Goal: Task Accomplishment & Management: Use online tool/utility

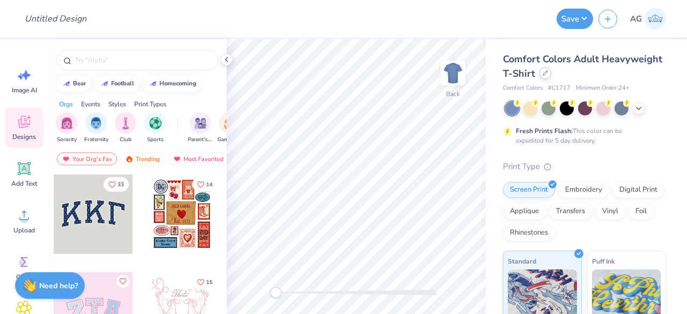
click at [548, 72] on icon at bounding box center [545, 72] width 5 height 5
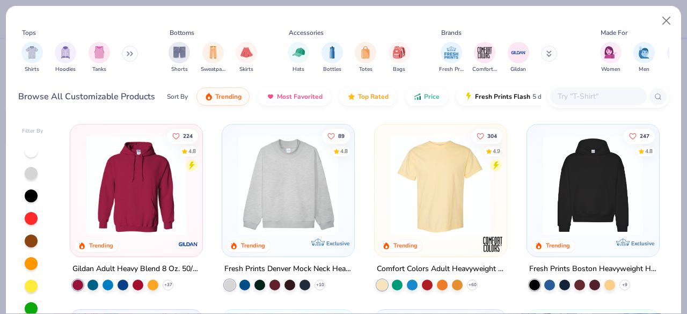
click at [595, 97] on input "text" at bounding box center [598, 96] width 83 height 12
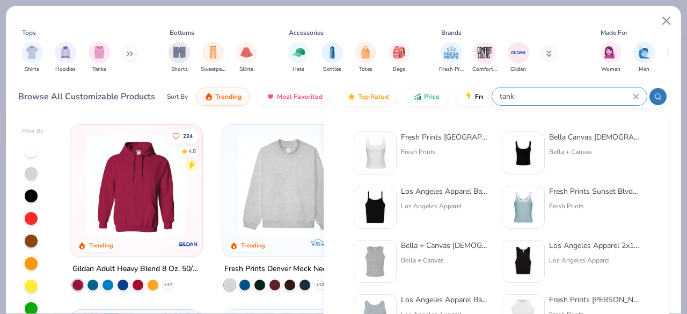
type input "tank"
click at [461, 140] on div "Fresh Prints Sydney Square Neck Tank Top" at bounding box center [446, 136] width 90 height 11
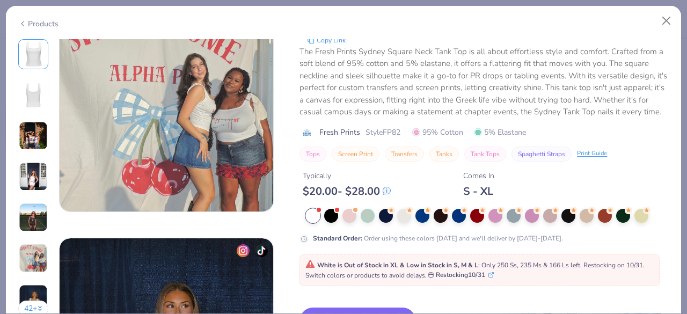
scroll to position [1449, 0]
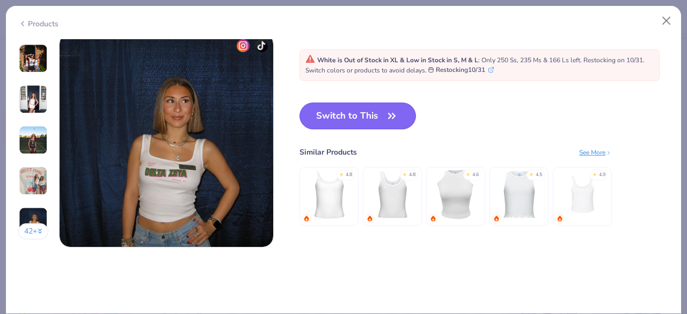
click at [377, 119] on button "Switch to This" at bounding box center [357, 116] width 116 height 27
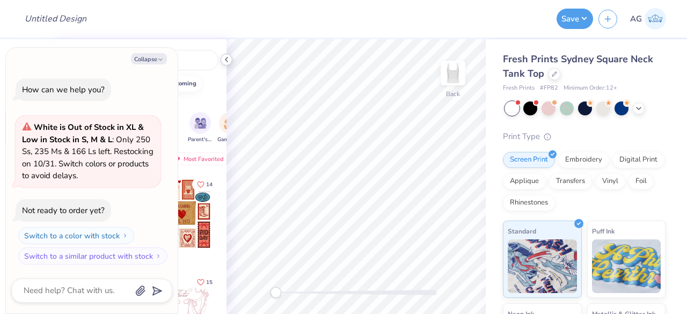
click at [226, 57] on polyline at bounding box center [226, 59] width 2 height 4
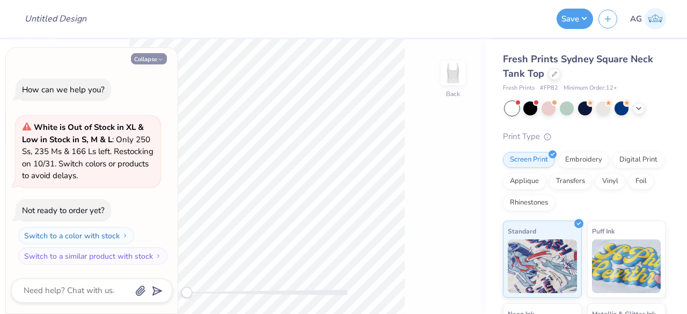
click at [149, 64] on button "Collapse" at bounding box center [149, 58] width 36 height 11
type textarea "x"
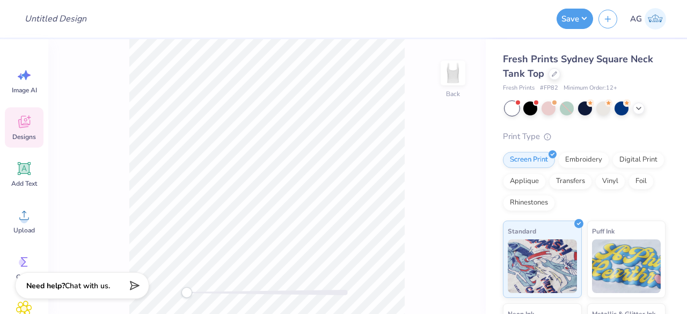
click at [33, 126] on div "Designs" at bounding box center [24, 127] width 39 height 40
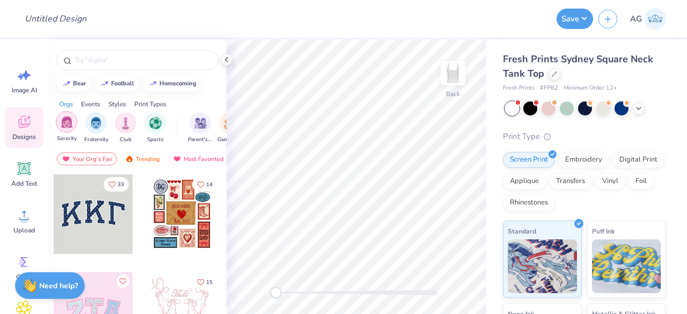
click at [75, 120] on div "filter for Sorority" at bounding box center [66, 121] width 21 height 21
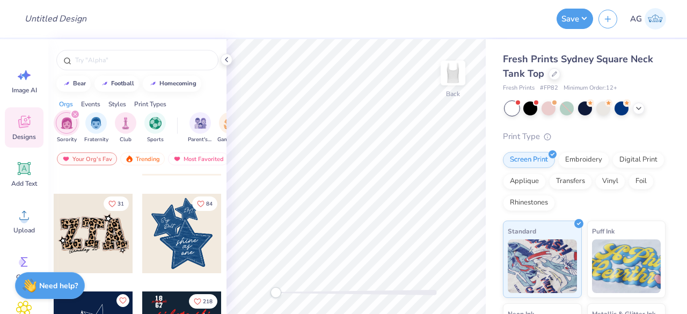
scroll to position [698, 0]
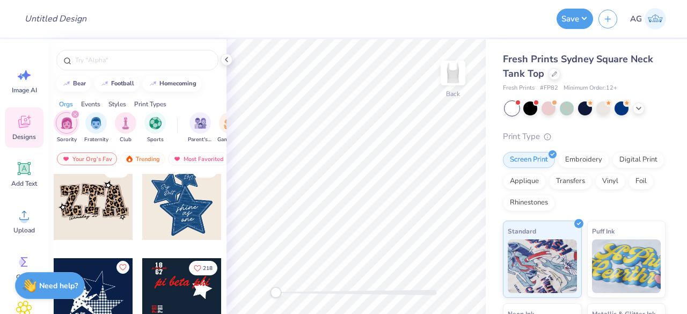
click at [173, 200] on div at bounding box center [181, 199] width 79 height 79
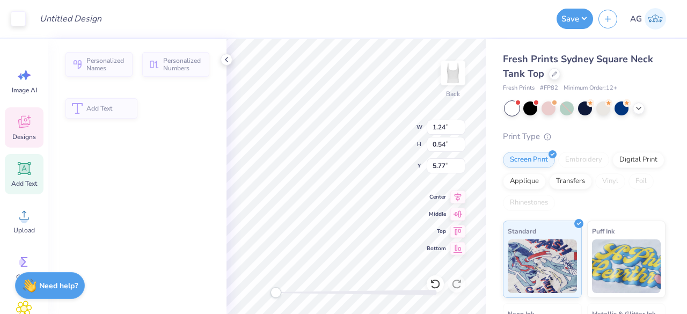
type input "1.24"
type input "0.54"
type input "5.77"
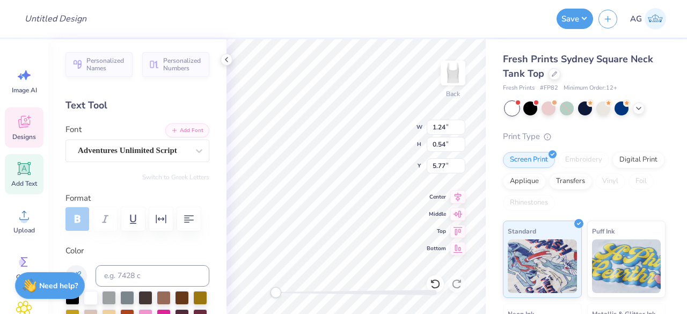
scroll to position [9, 1]
click at [24, 131] on div "Designs" at bounding box center [24, 127] width 39 height 40
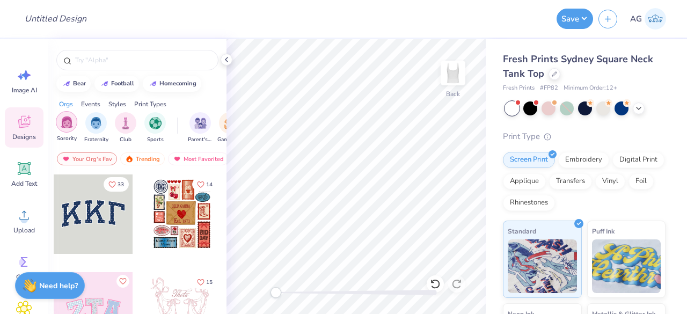
click at [64, 127] on img "filter for Sorority" at bounding box center [67, 122] width 12 height 12
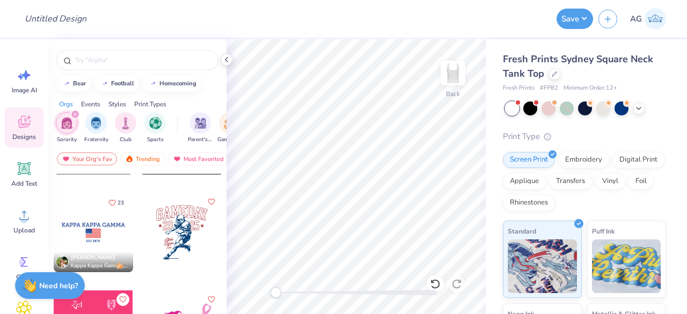
scroll to position [3703, 0]
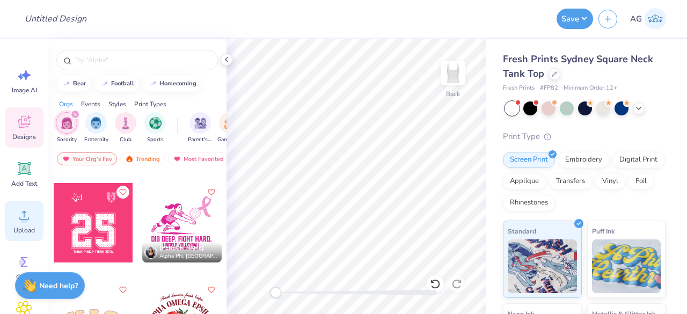
click at [31, 214] on icon at bounding box center [24, 215] width 16 height 16
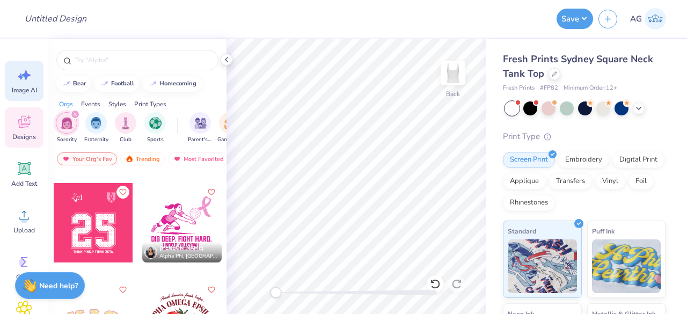
click at [16, 78] on div "Image AI" at bounding box center [24, 81] width 39 height 40
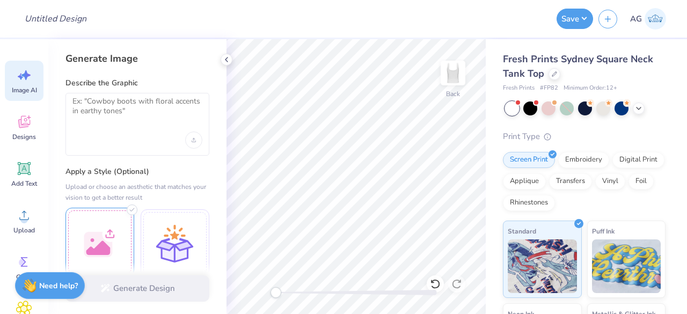
click at [116, 236] on div at bounding box center [99, 242] width 69 height 69
click at [138, 114] on textarea at bounding box center [137, 110] width 130 height 27
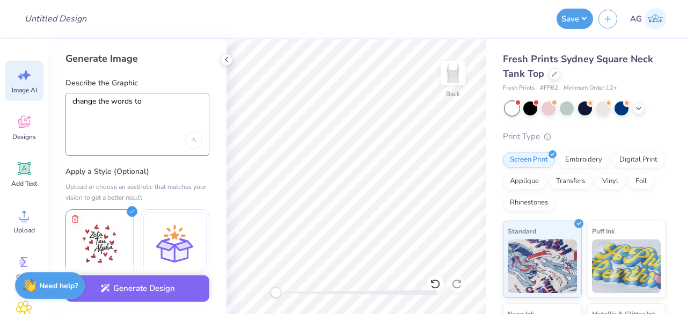
paste textarea "Hermanas Unidas University Of California: Irvine"
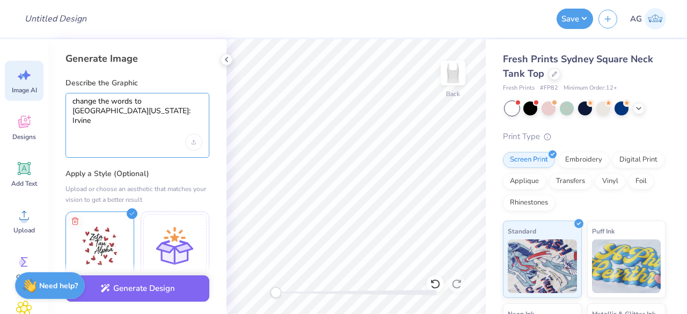
drag, startPoint x: 74, startPoint y: 123, endPoint x: 201, endPoint y: 122, distance: 127.2
click at [201, 122] on textarea "change the words to Hermanas Unidas University Of California: Irvine" at bounding box center [137, 111] width 130 height 29
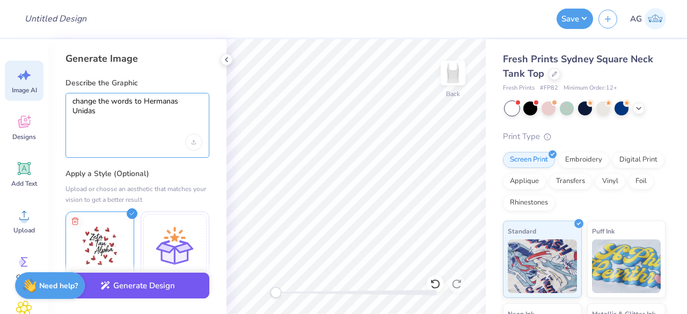
type textarea "change the words to Hermanas Unidas"
click at [138, 282] on button "Generate Design" at bounding box center [137, 286] width 144 height 26
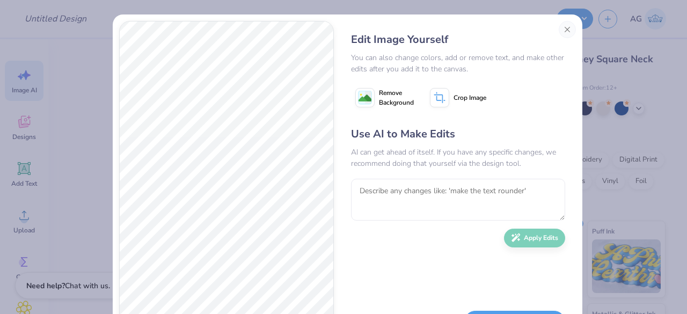
click at [392, 99] on span "Remove Background" at bounding box center [396, 97] width 35 height 19
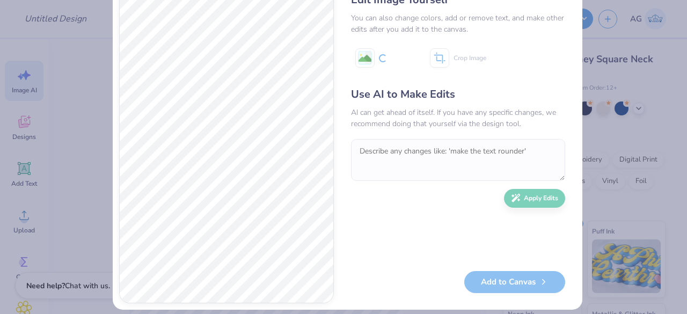
scroll to position [49, 0]
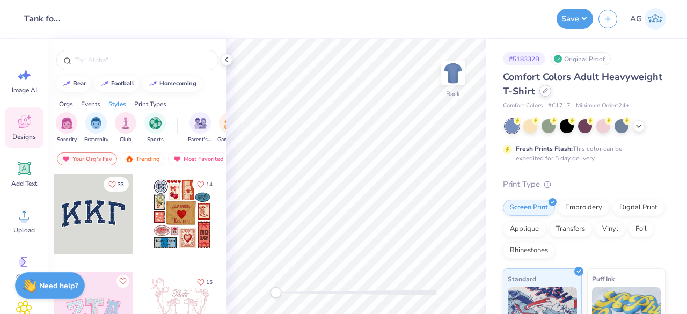
click at [551, 93] on div at bounding box center [545, 91] width 12 height 12
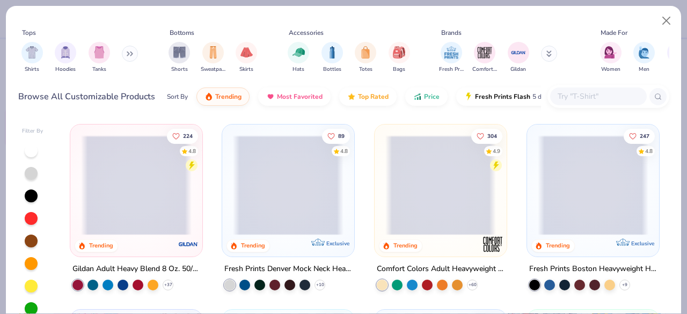
click at [594, 96] on input "text" at bounding box center [598, 96] width 83 height 12
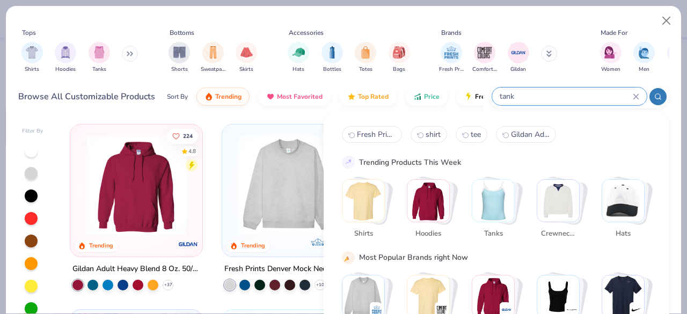
type input "tank"
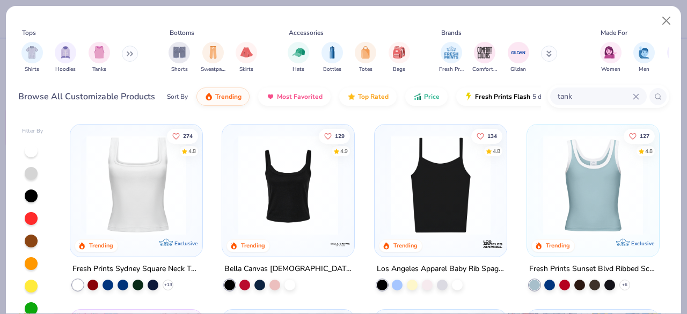
click at [309, 190] on img at bounding box center [288, 185] width 111 height 100
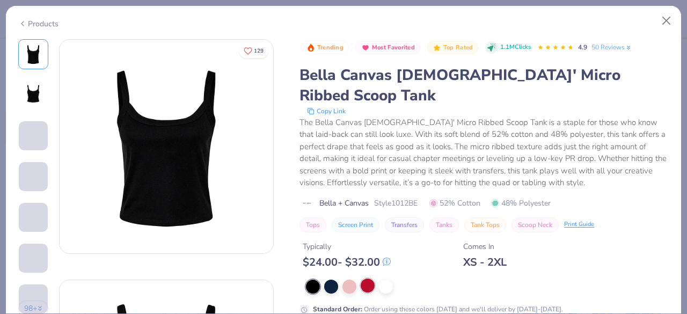
click at [367, 279] on div at bounding box center [368, 286] width 14 height 14
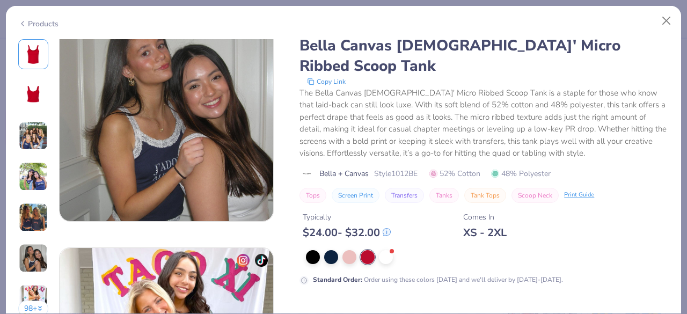
scroll to position [1503, 0]
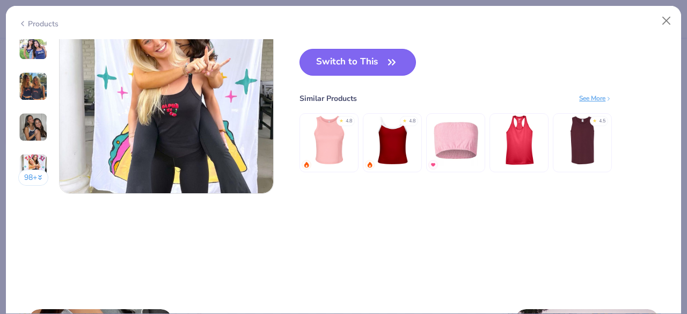
click at [381, 70] on button "Switch to This" at bounding box center [357, 62] width 116 height 27
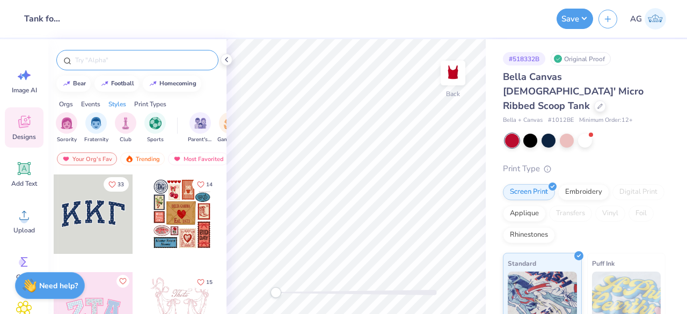
click at [115, 58] on input "text" at bounding box center [142, 60] width 137 height 11
type input "with love"
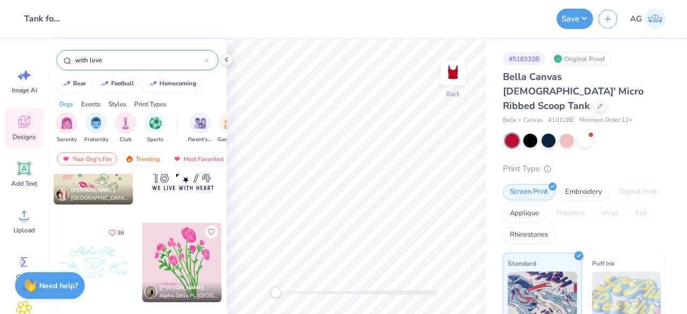
scroll to position [644, 0]
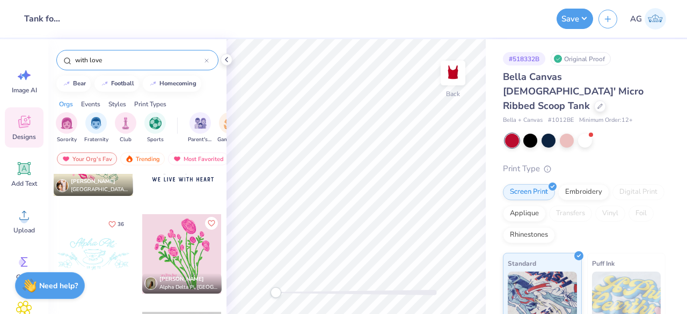
click at [156, 103] on div "Print Types" at bounding box center [150, 104] width 32 height 10
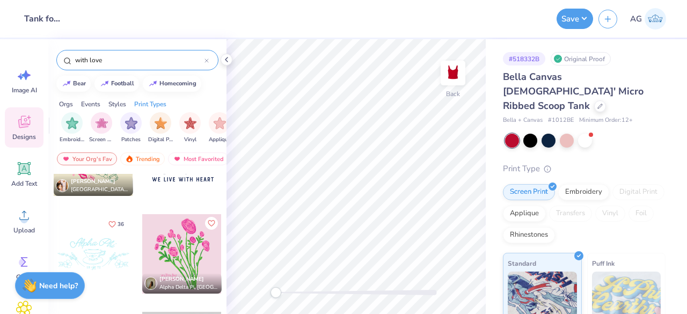
scroll to position [0, 873]
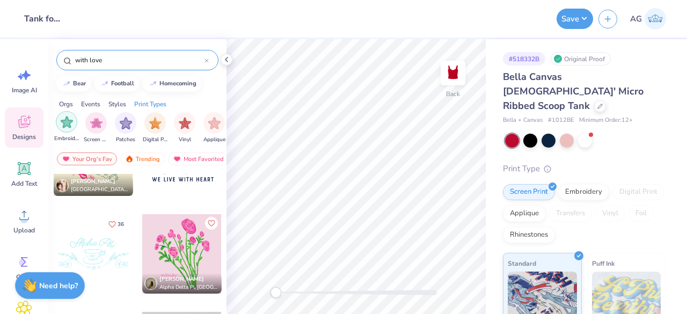
click at [72, 121] on div "filter for Embroidery" at bounding box center [66, 121] width 21 height 21
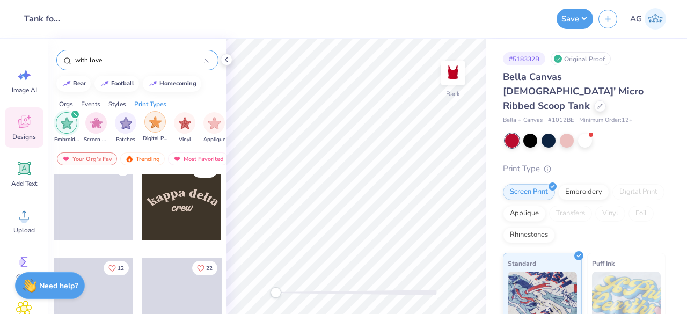
scroll to position [618, 0]
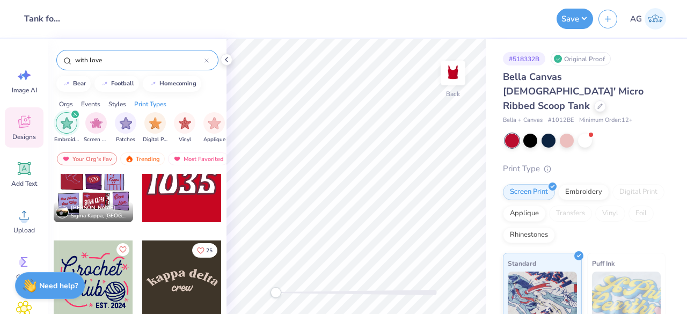
click at [75, 115] on icon "filter for Embroidery" at bounding box center [75, 114] width 4 height 4
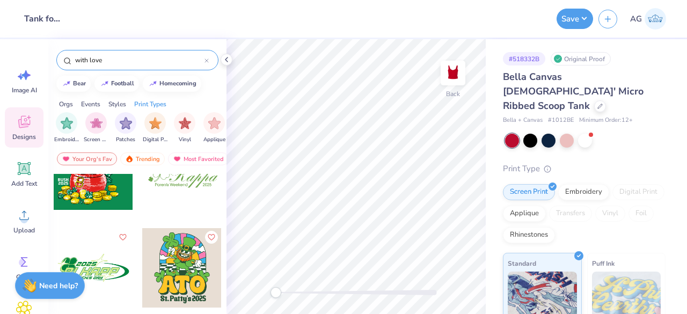
scroll to position [1128, 0]
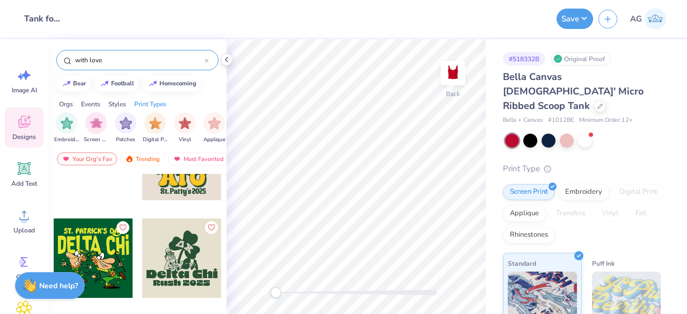
click at [131, 51] on div "with love" at bounding box center [137, 60] width 162 height 20
click at [126, 61] on input "with love" at bounding box center [139, 60] width 130 height 11
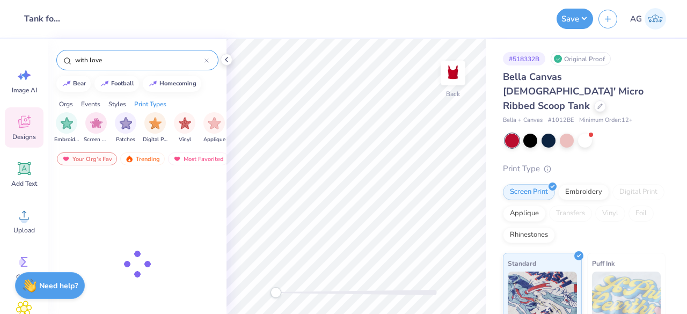
click at [126, 61] on input "with love" at bounding box center [139, 60] width 130 height 11
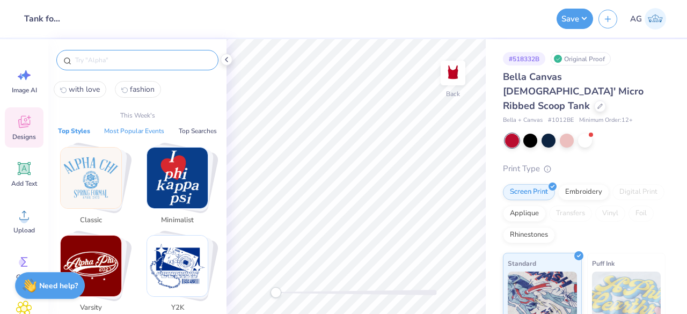
click at [141, 132] on button "Most Popular Events" at bounding box center [134, 131] width 67 height 11
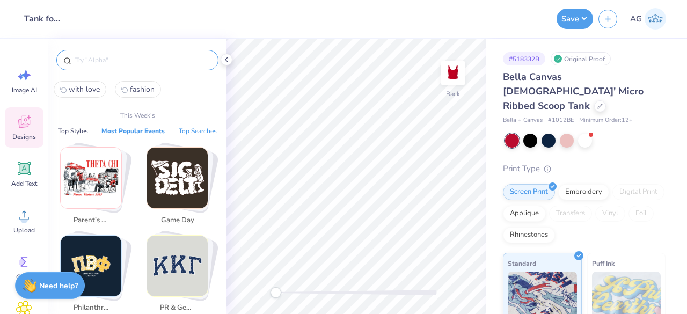
click at [188, 126] on button "Top Searches" at bounding box center [197, 131] width 45 height 11
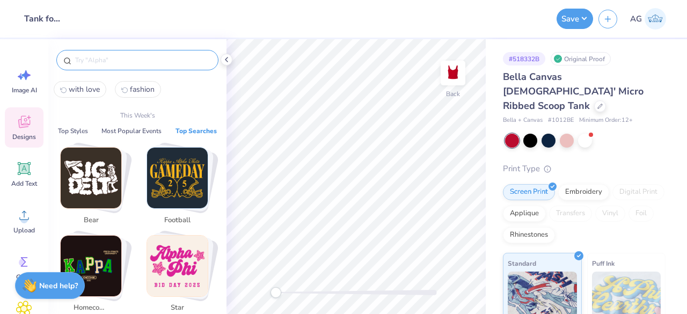
click at [162, 256] on img "Stack Card Button star" at bounding box center [177, 266] width 61 height 61
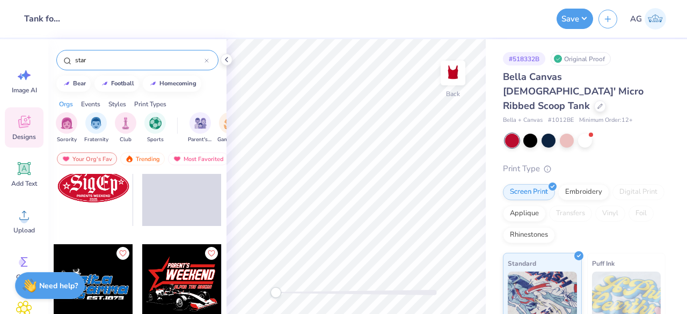
scroll to position [1315, 0]
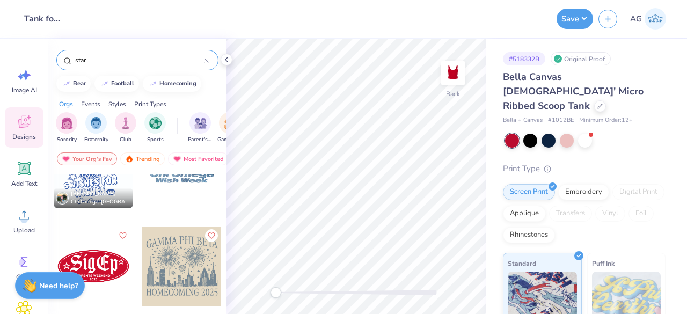
click at [108, 63] on input "star" at bounding box center [139, 60] width 130 height 11
type input "love"
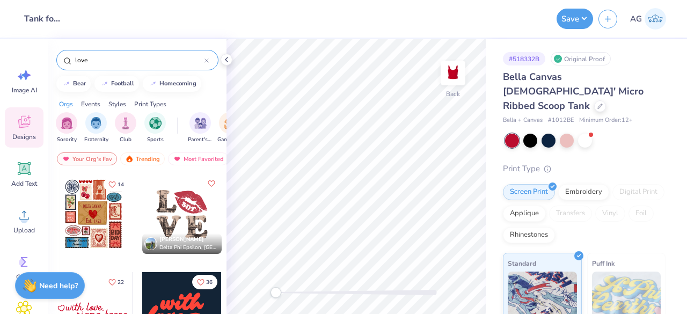
scroll to position [54, 0]
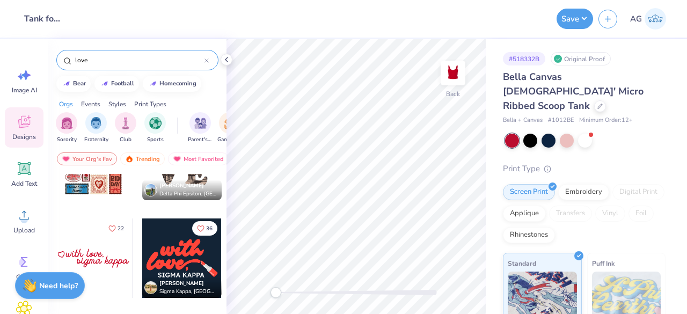
click at [91, 273] on div at bounding box center [93, 257] width 79 height 79
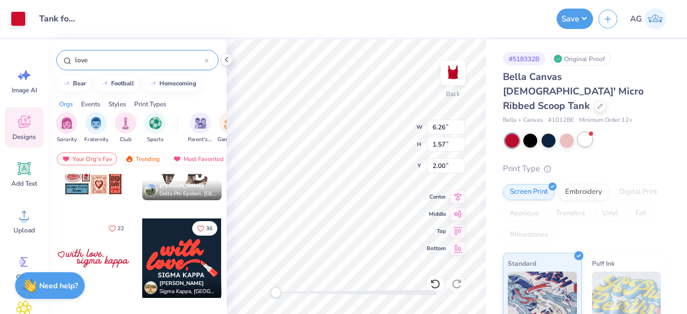
click at [589, 133] on div at bounding box center [585, 140] width 14 height 14
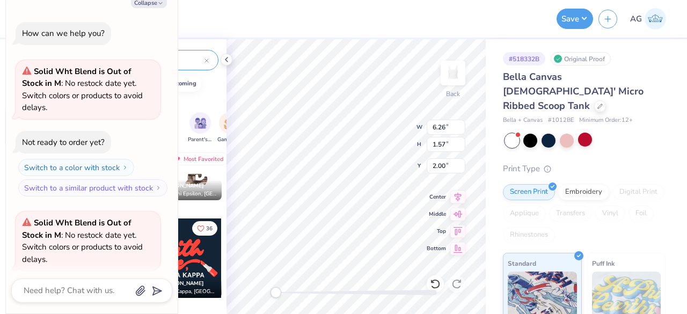
scroll to position [59, 0]
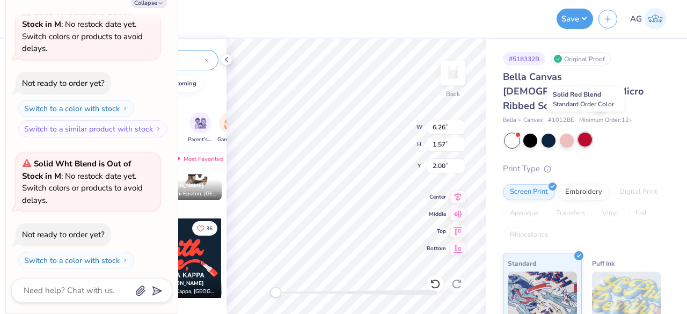
click at [582, 133] on div at bounding box center [585, 140] width 14 height 14
click at [144, 12] on div "Collapse How can we help you? Solid Wht Blend is Out of Stock in M : No restock…" at bounding box center [92, 152] width 172 height 322
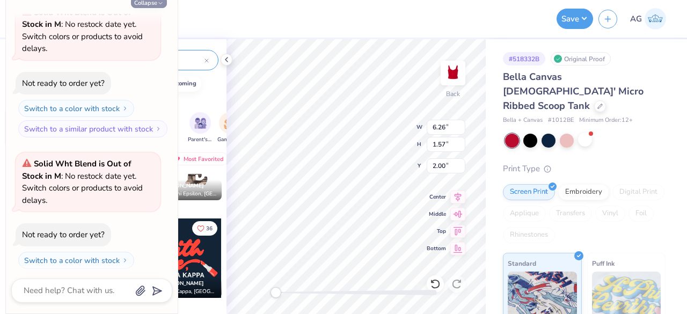
click at [154, 3] on button "Collapse" at bounding box center [149, 2] width 36 height 11
type textarea "x"
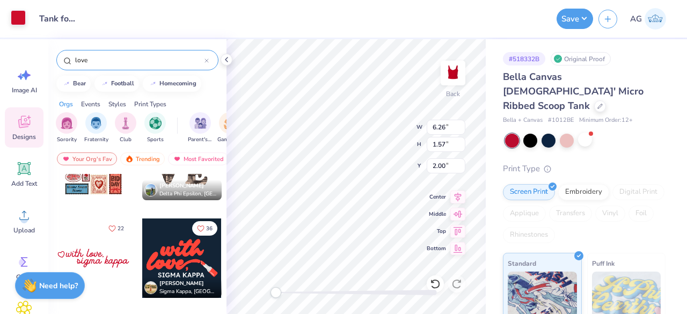
click at [22, 16] on div at bounding box center [18, 17] width 15 height 15
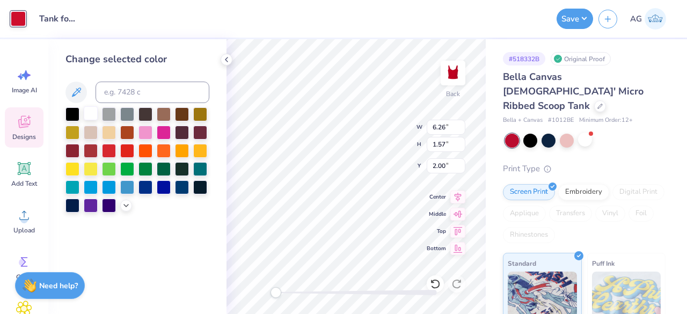
click at [96, 109] on div at bounding box center [91, 113] width 14 height 14
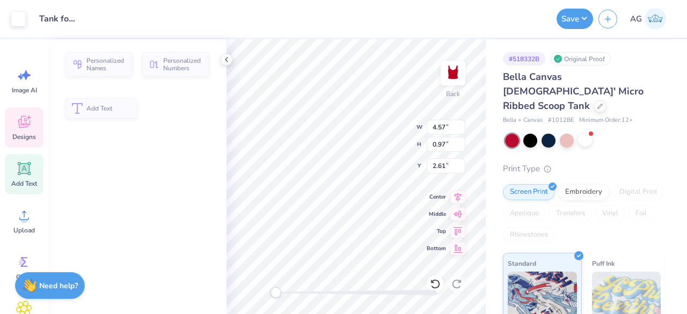
type input "4.57"
type input "0.97"
type input "2.61"
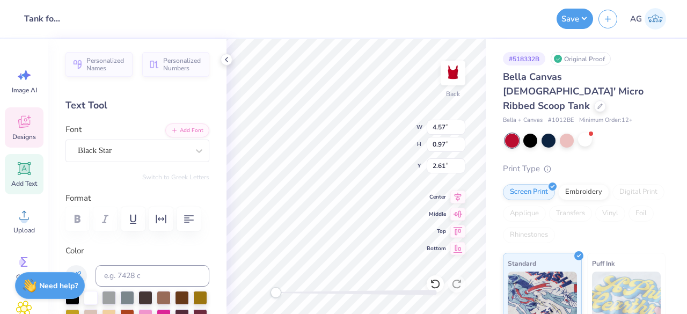
scroll to position [9, 1]
paste textarea "Hermanas Unidas University Of California: Irvine"
type textarea "Hermanas Unidas"
type input "3.36"
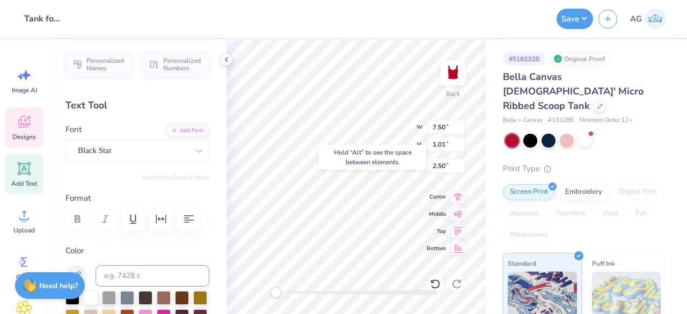
type input "0.77"
type input "2.00"
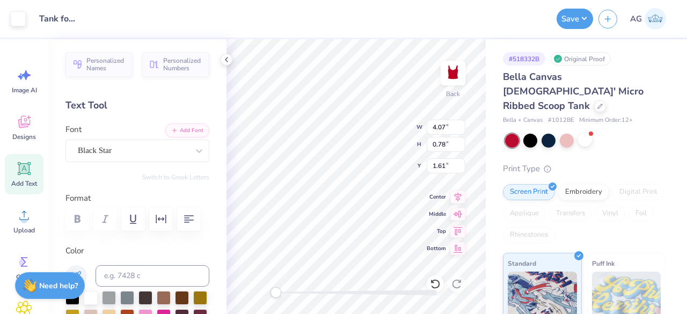
type input "1.61"
type input "6.89"
type input "0.93"
type input "2.00"
click at [574, 19] on button "Save" at bounding box center [575, 17] width 36 height 20
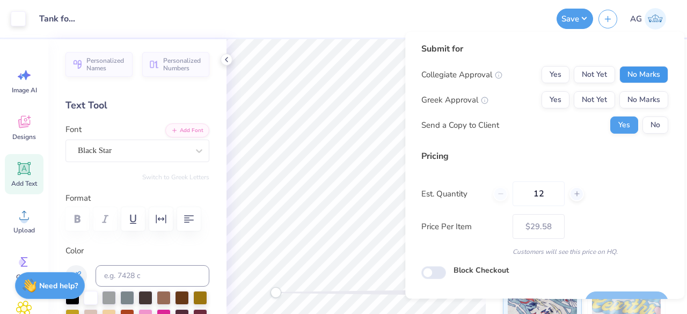
click at [625, 77] on button "No Marks" at bounding box center [643, 74] width 49 height 17
click at [625, 101] on button "No Marks" at bounding box center [643, 99] width 49 height 17
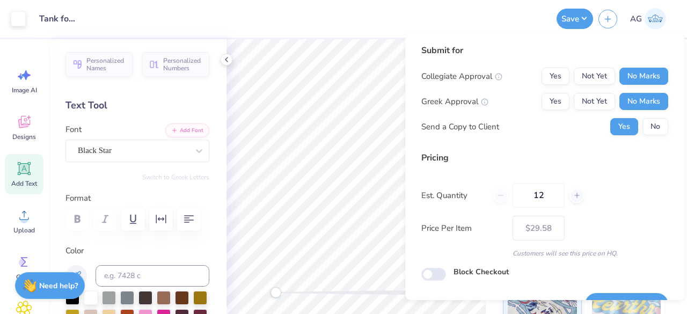
scroll to position [25, 0]
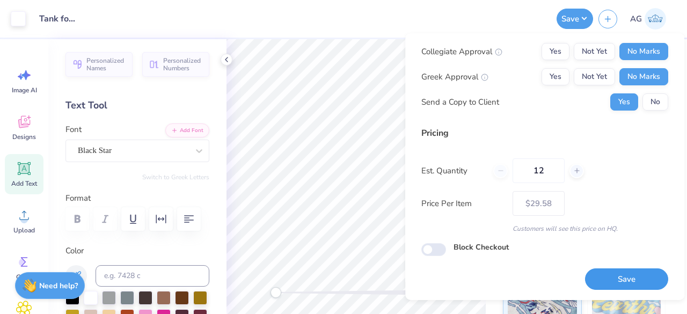
click at [614, 277] on button "Save" at bounding box center [626, 279] width 83 height 22
type input "$29.58"
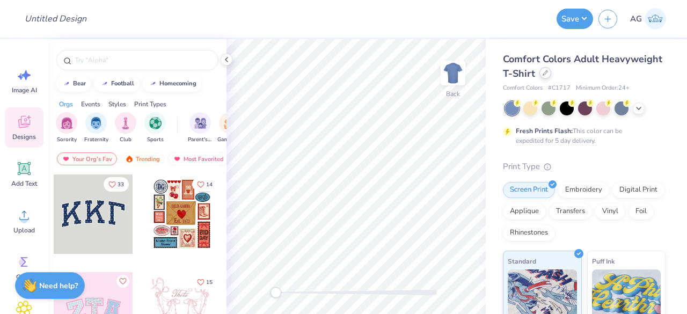
click at [551, 76] on div at bounding box center [545, 73] width 12 height 12
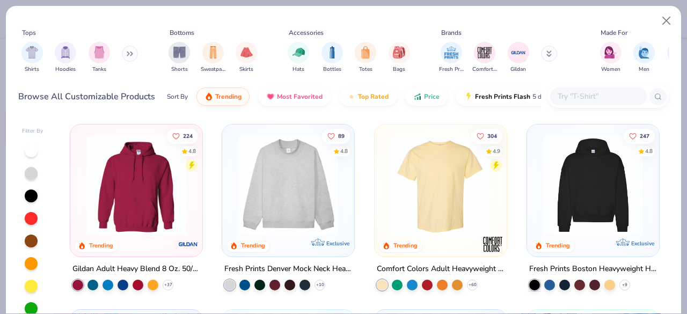
click at [583, 93] on input "text" at bounding box center [598, 96] width 83 height 12
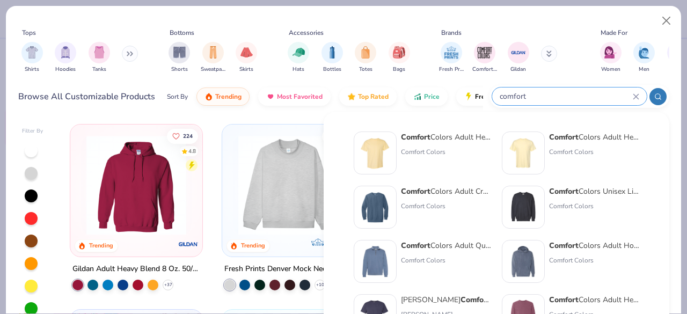
type input "comfort"
click at [449, 131] on div "Comfort Colors Adult Heavyweight T-Shirt" at bounding box center [446, 136] width 90 height 11
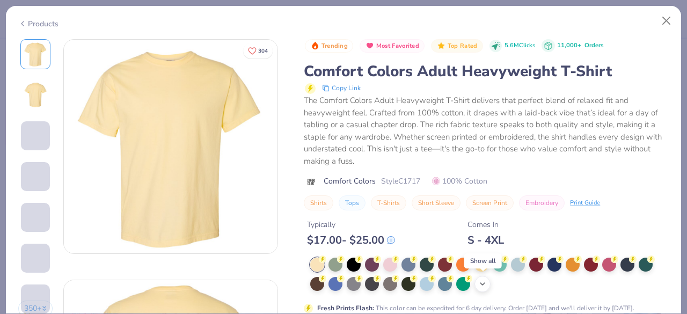
click at [479, 280] on div "+ 38" at bounding box center [482, 284] width 16 height 16
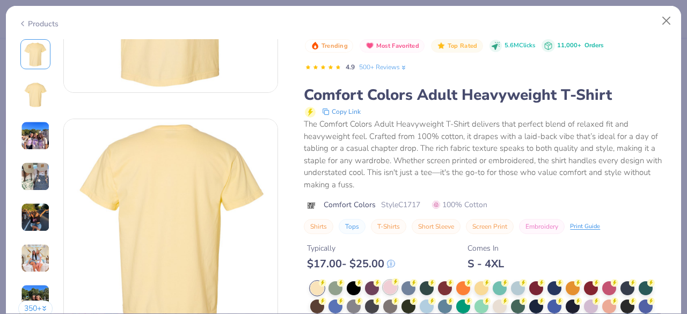
scroll to position [268, 0]
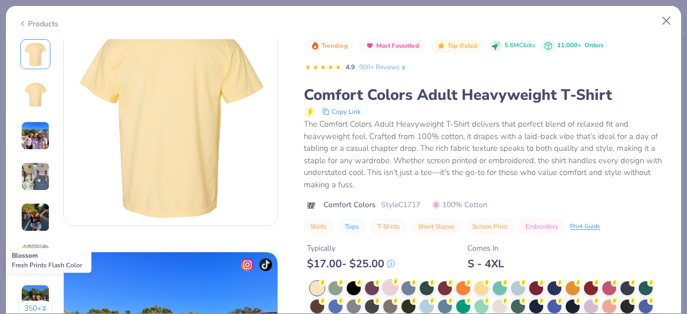
click at [387, 289] on div at bounding box center [390, 287] width 14 height 14
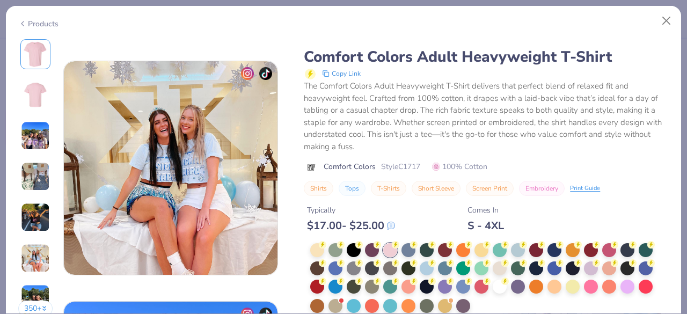
scroll to position [1395, 0]
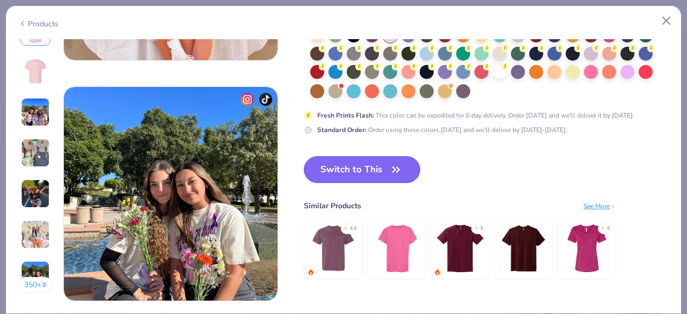
click at [377, 165] on button "Switch to This" at bounding box center [362, 169] width 116 height 27
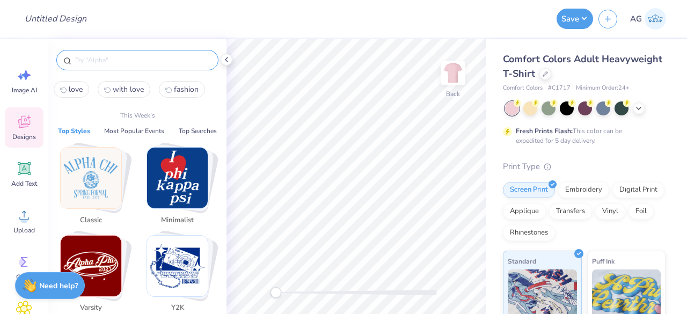
click at [120, 61] on input "text" at bounding box center [142, 60] width 137 height 11
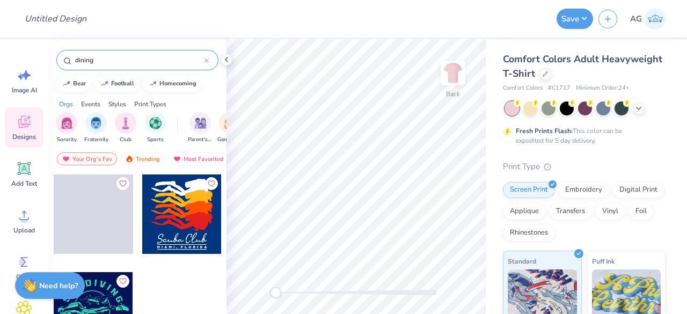
click at [129, 57] on input "dining" at bounding box center [139, 60] width 130 height 11
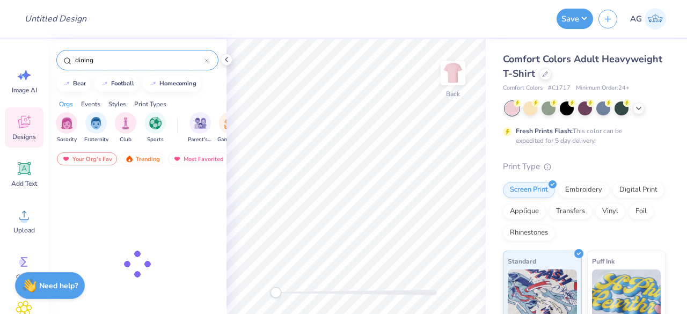
click at [129, 57] on input "dining" at bounding box center [139, 60] width 130 height 11
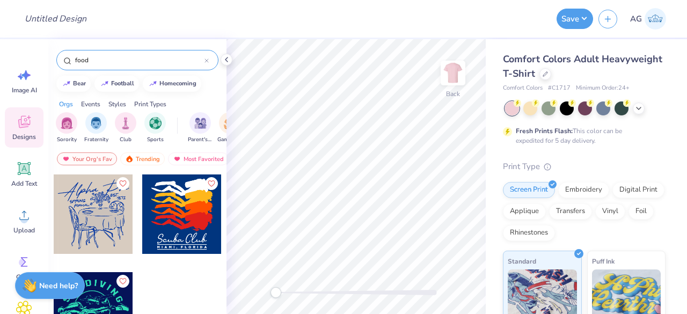
type input "food"
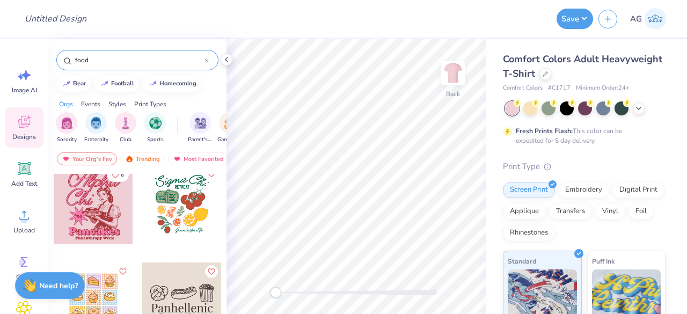
scroll to position [161, 0]
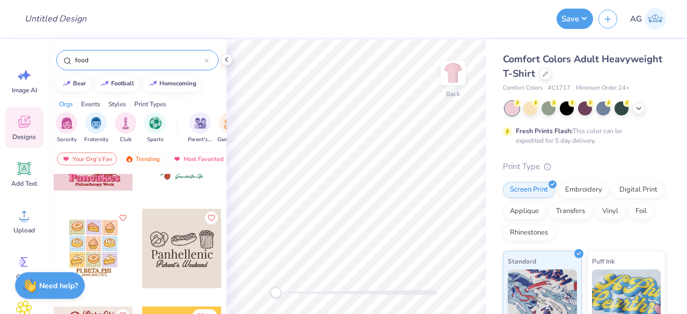
click at [85, 243] on div at bounding box center [93, 248] width 79 height 79
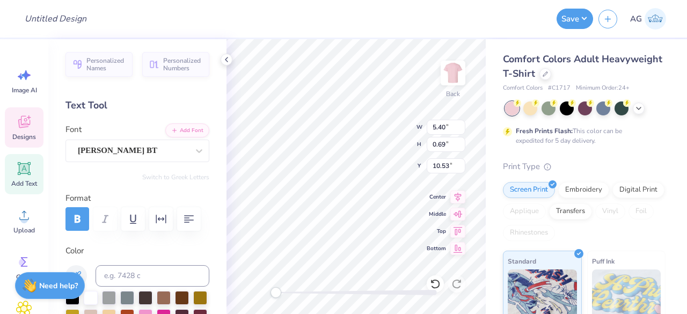
scroll to position [9, 2]
type textarea "The Commons Dining Hall"
type input "4.01"
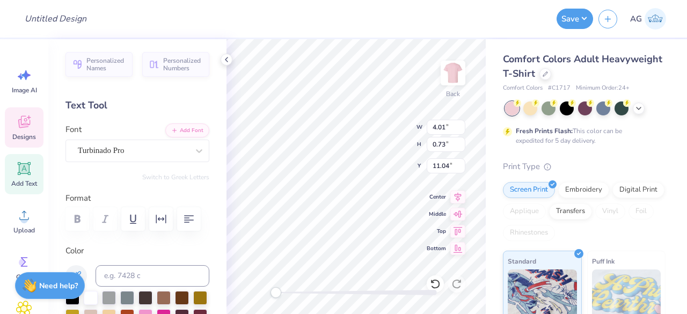
type input "0.73"
type input "11.04"
type input "6.31"
type input "1.89"
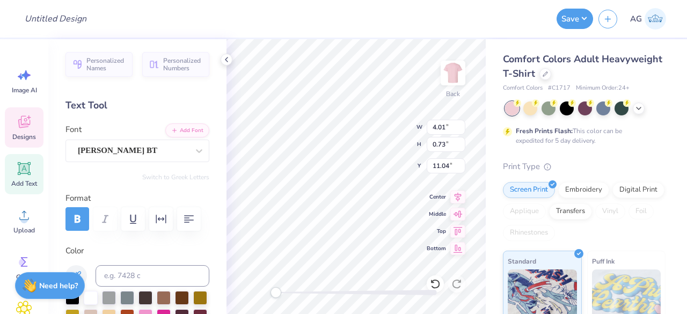
type input "12.50"
type textarea "The Commons Dining Hall"
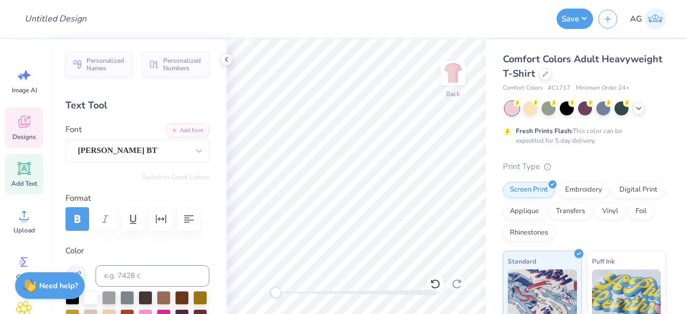
click at [24, 114] on icon at bounding box center [24, 122] width 16 height 16
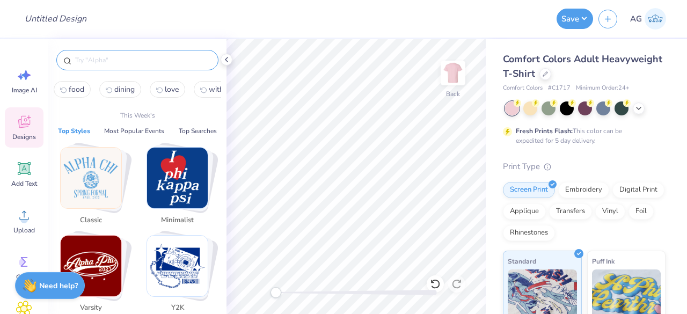
click at [126, 60] on input "text" at bounding box center [142, 60] width 137 height 11
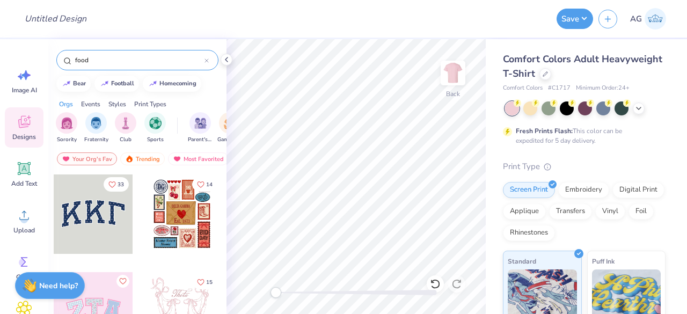
type input "food"
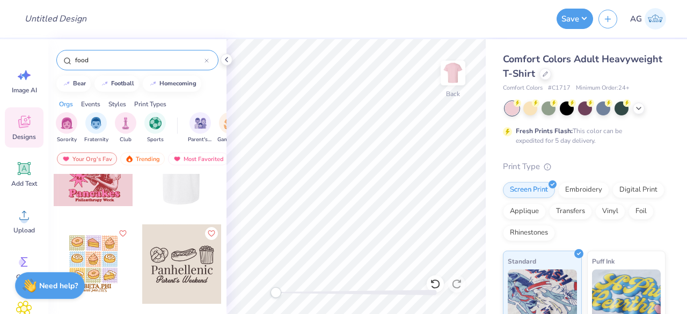
scroll to position [161, 0]
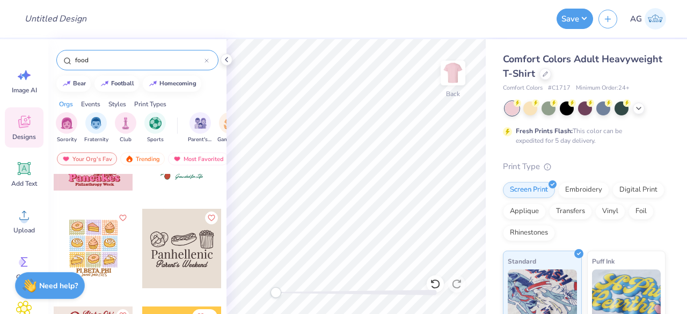
click at [161, 239] on div at bounding box center [181, 248] width 79 height 79
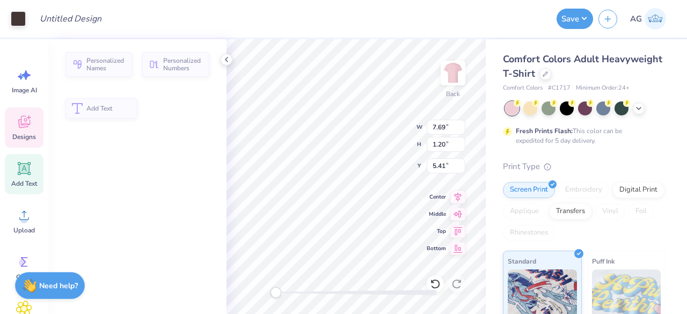
type input "7.69"
type input "1.20"
type input "5.41"
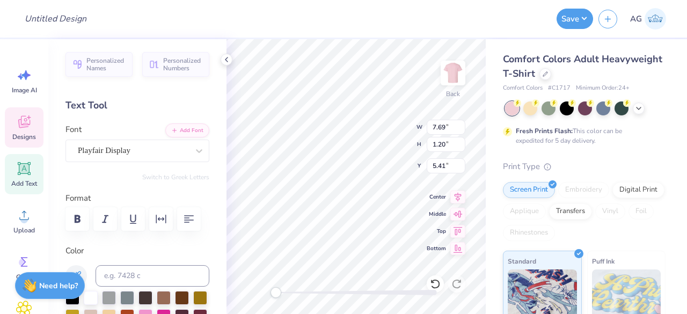
scroll to position [9, 2]
paste textarea "The Commons Dining Hall"
type textarea "The Commons Dining Hall"
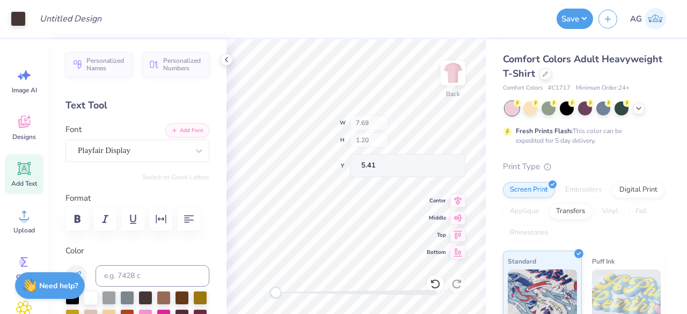
type input "9.72"
type input "3.25"
type input "4.38"
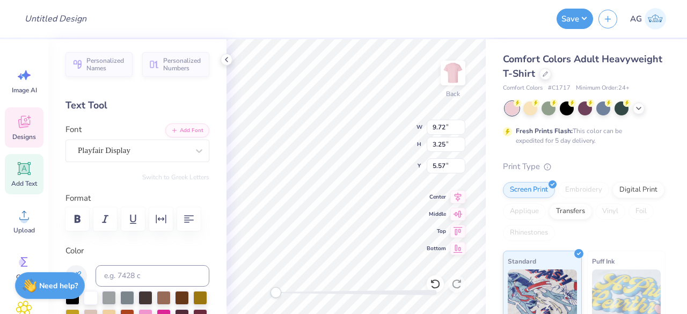
type input "9.72"
type input "3.25"
type input "5.57"
type textarea "The Commons"
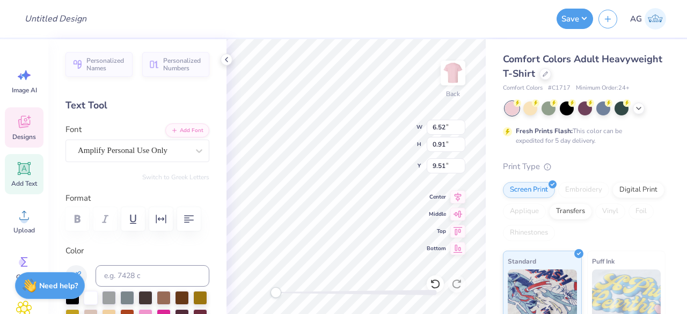
type input "6.52"
type input "0.91"
type input "9.51"
type textarea "Dining Hall"
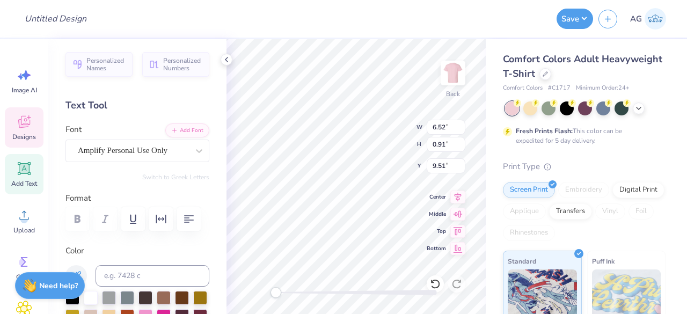
scroll to position [9, 3]
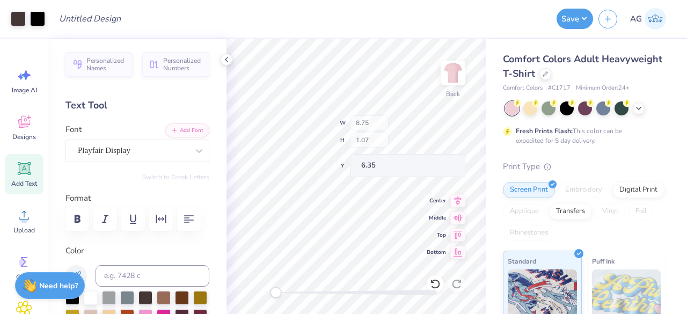
type input "8.75"
type input "1.07"
click at [391, 115] on div "Back" at bounding box center [355, 176] width 259 height 275
type input "3.55"
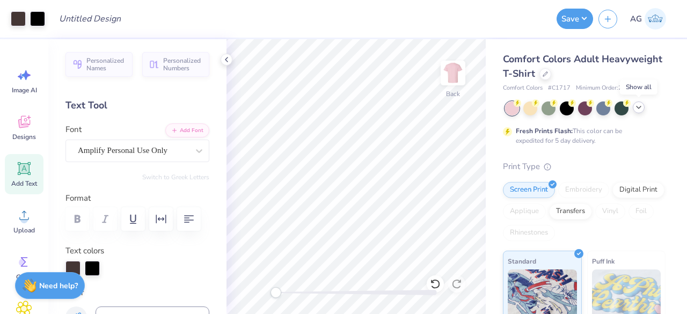
click at [640, 105] on icon at bounding box center [638, 107] width 9 height 9
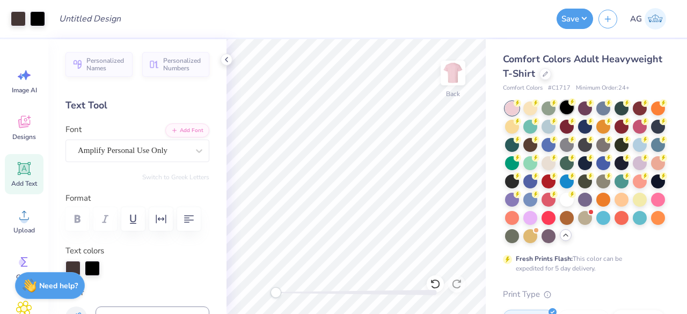
click at [566, 106] on div at bounding box center [567, 107] width 14 height 14
click at [33, 19] on div at bounding box center [37, 17] width 15 height 15
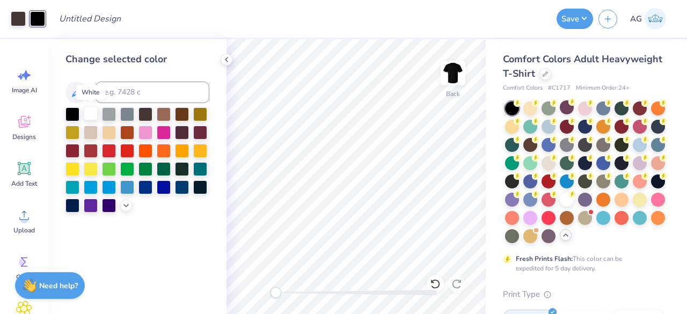
click at [84, 114] on div at bounding box center [91, 113] width 14 height 14
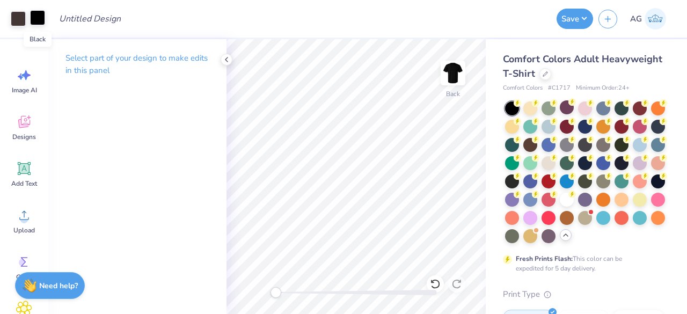
click at [43, 25] on div at bounding box center [37, 17] width 15 height 15
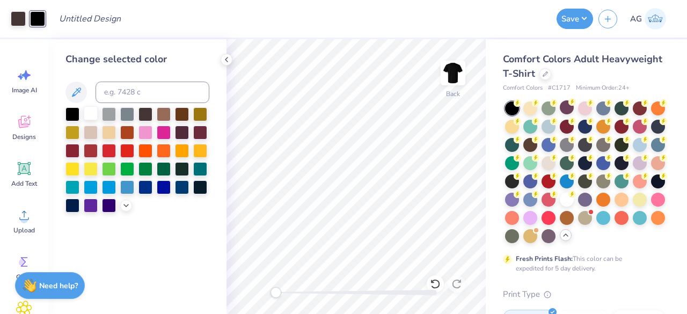
click at [97, 115] on div at bounding box center [91, 113] width 14 height 14
click at [92, 114] on div at bounding box center [91, 113] width 14 height 14
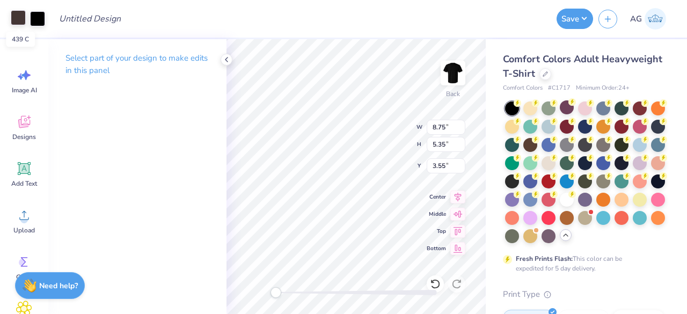
click at [13, 20] on div at bounding box center [18, 17] width 15 height 15
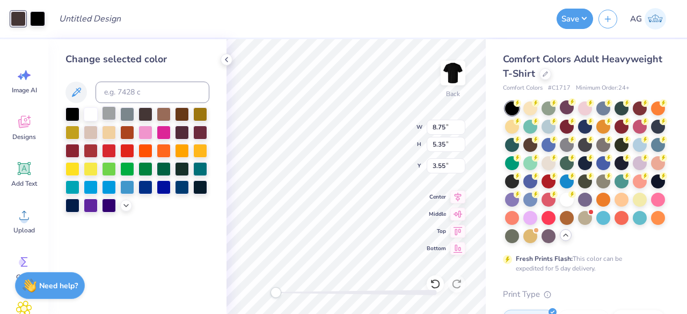
click at [102, 115] on div at bounding box center [109, 113] width 14 height 14
click at [94, 114] on div at bounding box center [91, 113] width 14 height 14
click at [85, 112] on div at bounding box center [91, 113] width 14 height 14
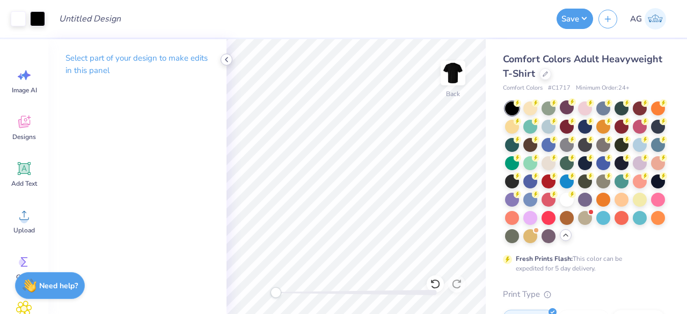
click at [225, 56] on icon at bounding box center [226, 59] width 9 height 9
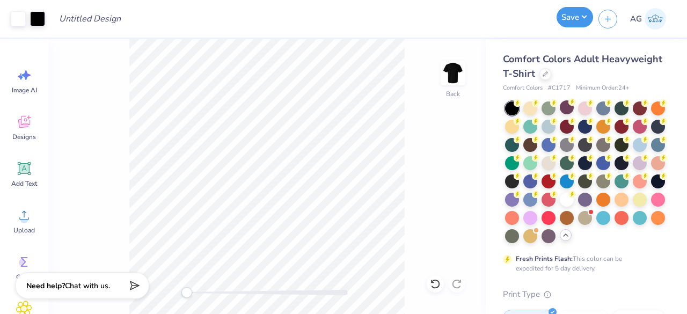
click at [582, 13] on button "Save" at bounding box center [575, 17] width 36 height 20
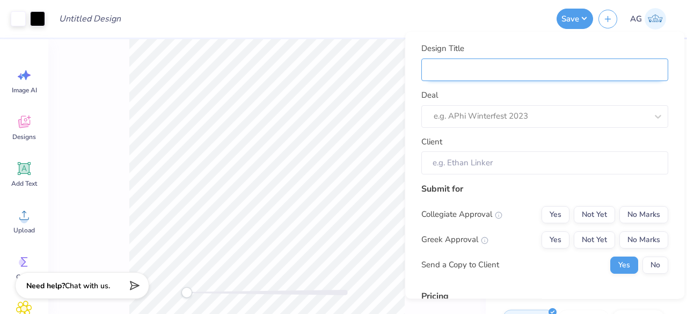
click at [542, 68] on input "Design Title" at bounding box center [544, 69] width 247 height 23
type input "T"
type input "Th"
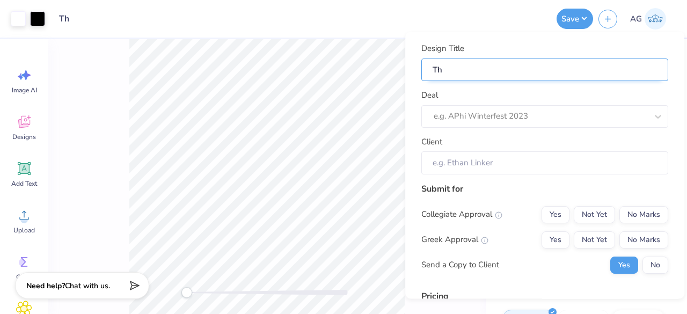
type input "The"
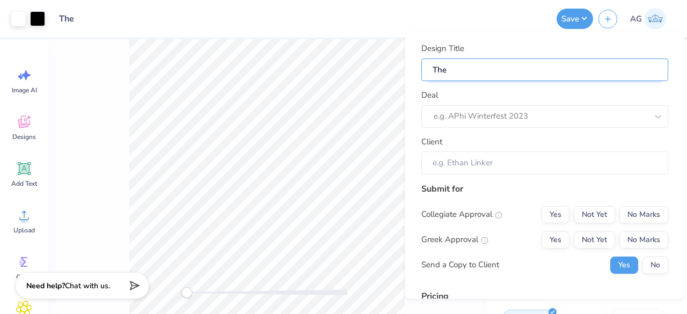
type input "The"
type input "Th"
type input "T"
paste input "Dining Hall"
type input "Dining Hall"
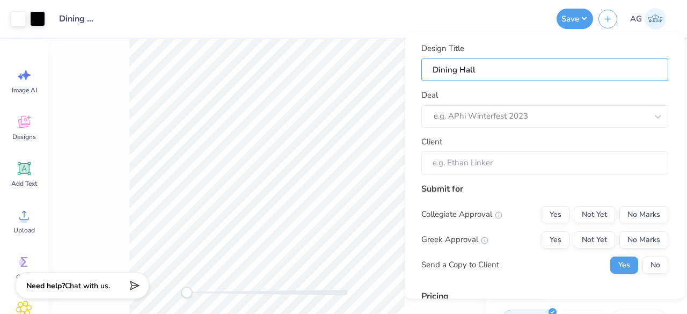
type input "Dining Hall"
click at [440, 64] on input "Dining Hall" at bounding box center [544, 69] width 247 height 23
paste input "The Commons Dining Hall"
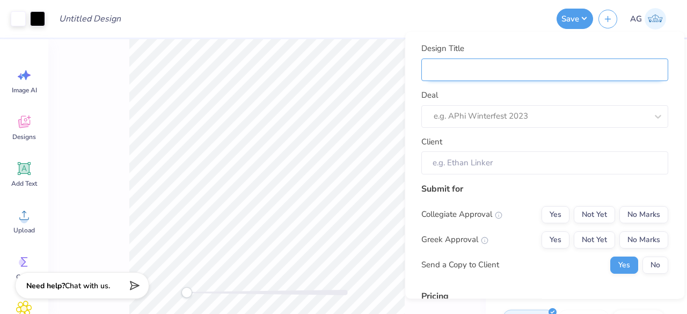
type input "The Commons Dining Hall"
type input "The Commons Dining Hall M"
type input "The Commons Dining Hall Me"
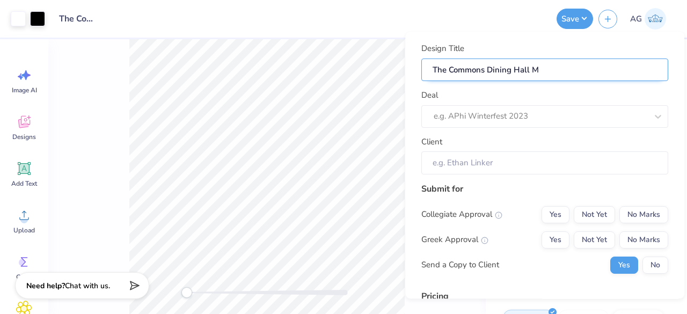
type input "The Commons Dining Hall Me"
type input "The Commons Dining Hall Mer"
type input "The Commons Dining Hall Merc"
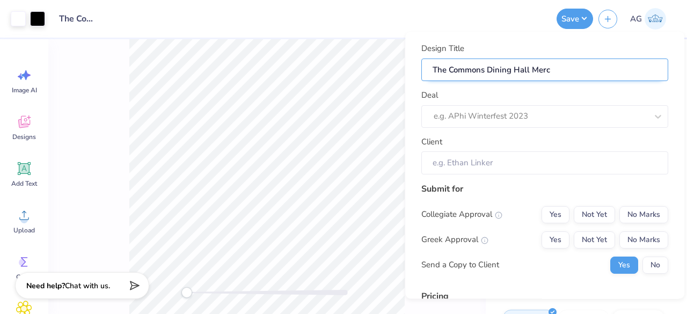
type input "The Commons Dining Hall Merch"
type input "The Commons Dining Hall Merch 2"
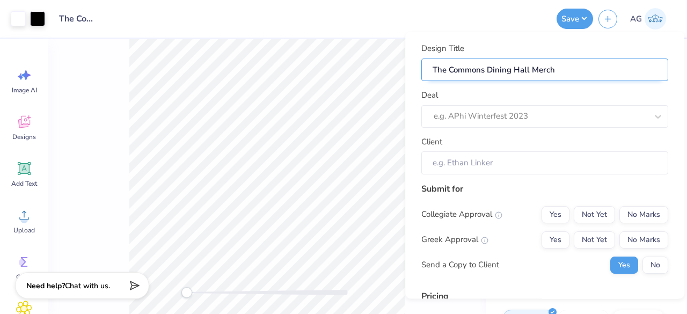
type input "The Commons Dining Hall Merch 2"
type input "The Commons Dining Hall Merch 25"
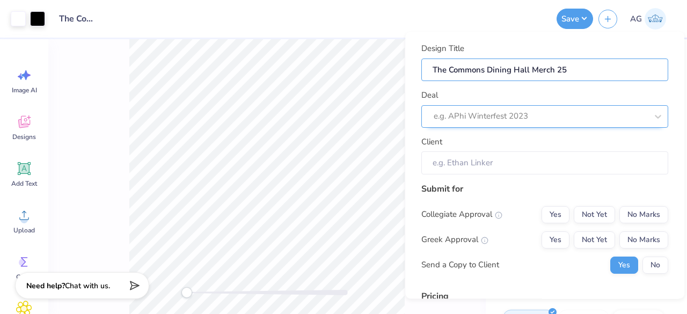
type input "The Commons Dining Hall Merch 25"
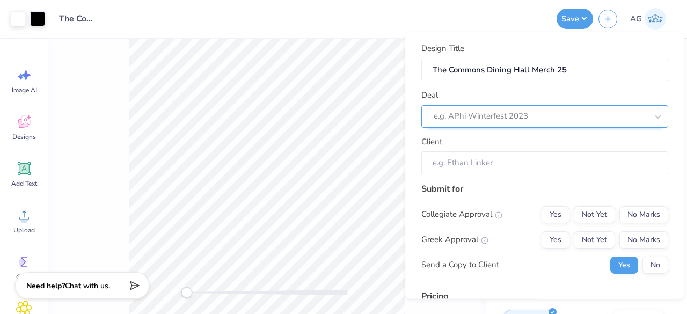
click at [478, 110] on div at bounding box center [541, 116] width 214 height 14
click at [524, 110] on div at bounding box center [541, 116] width 214 height 14
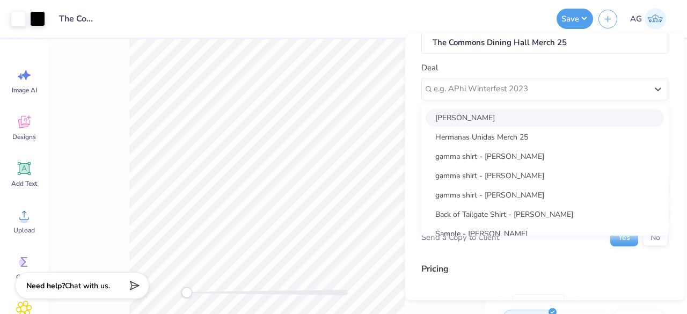
scroll to position [30, 0]
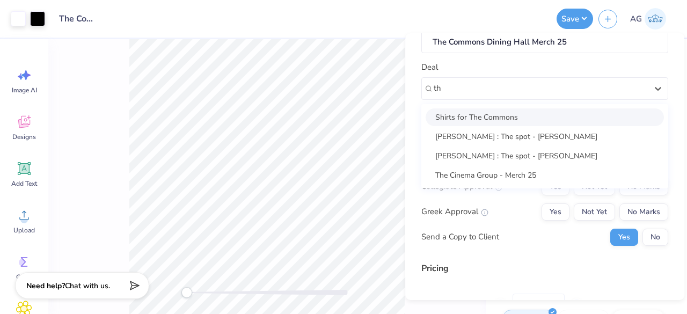
click at [475, 116] on div "Shirts for The Commons" at bounding box center [545, 117] width 238 height 18
type input "th"
type input "Meredith Gilbert"
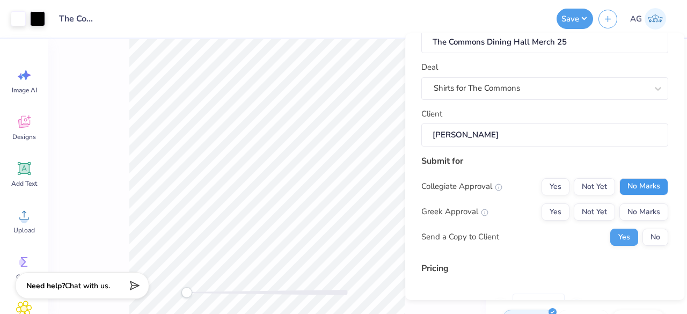
click at [632, 187] on button "No Marks" at bounding box center [643, 186] width 49 height 17
click at [636, 209] on button "No Marks" at bounding box center [643, 211] width 49 height 17
type input "$32.96"
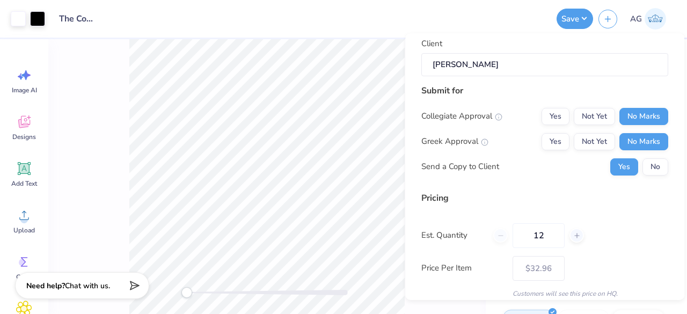
scroll to position [164, 0]
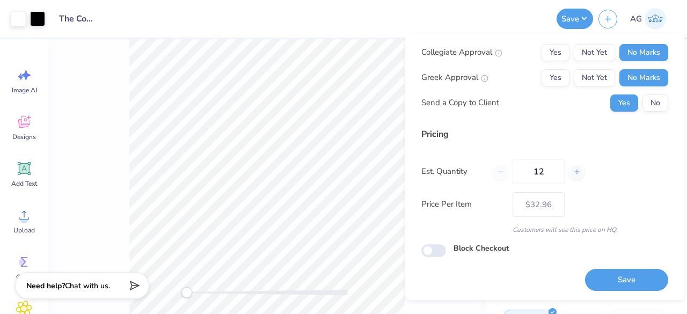
click at [544, 157] on div "Pricing Est. Quantity 12 Price Per Item $32.96 Customers will see this price on…" at bounding box center [544, 181] width 247 height 107
click at [540, 174] on input "12" at bounding box center [539, 171] width 52 height 25
type input "36"
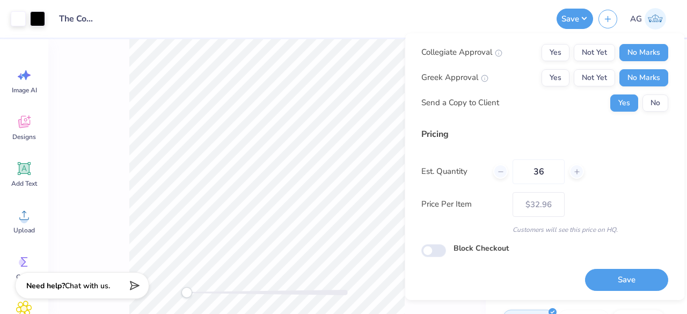
type input "– –"
type input "36"
click at [586, 188] on div "Pricing Est. Quantity 36 Price Per Item – – Customers will see this price on HQ." at bounding box center [544, 181] width 247 height 107
click at [609, 277] on button "Save" at bounding box center [626, 280] width 83 height 22
type input "$20.10"
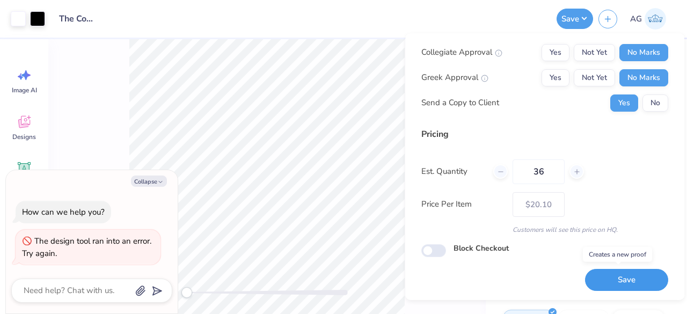
click at [612, 276] on button "Save" at bounding box center [626, 280] width 83 height 22
type textarea "x"
type input "– –"
type textarea "x"
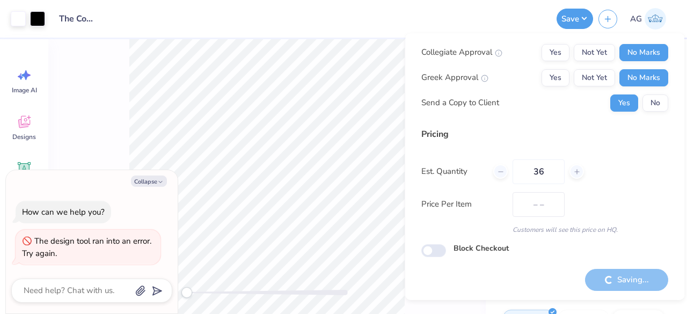
type input "$20.10"
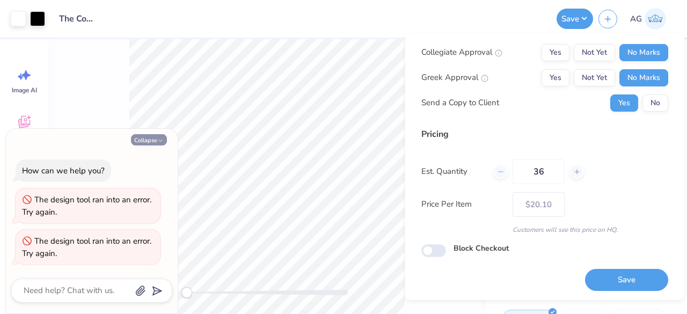
click at [160, 142] on icon "button" at bounding box center [160, 140] width 6 height 6
type textarea "x"
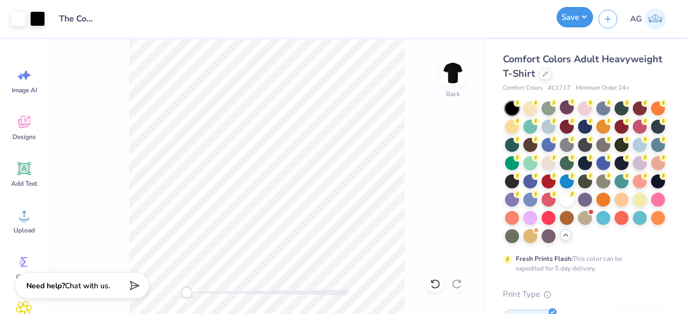
click at [592, 19] on button "Save" at bounding box center [575, 17] width 36 height 20
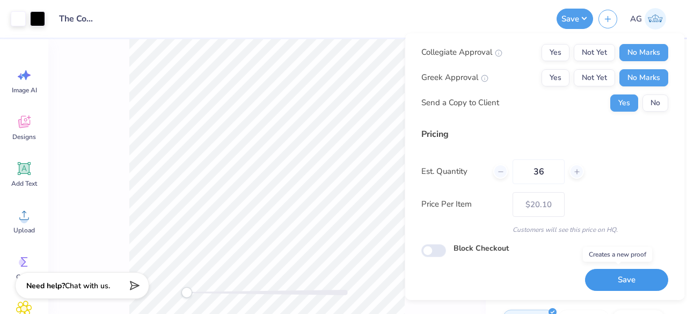
click at [612, 275] on button "Save" at bounding box center [626, 280] width 83 height 22
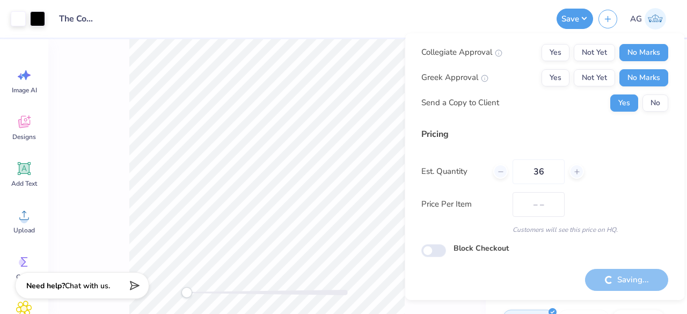
type input "$20.10"
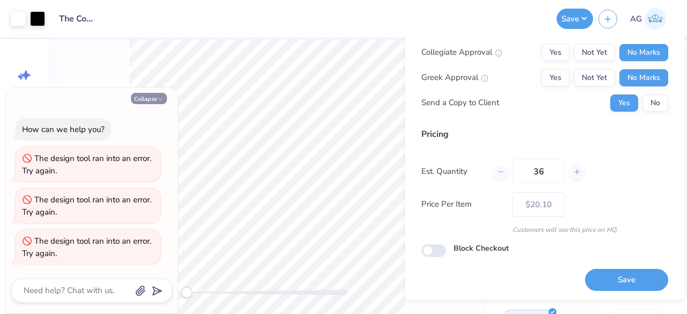
click at [165, 100] on button "Collapse" at bounding box center [149, 98] width 36 height 11
type textarea "x"
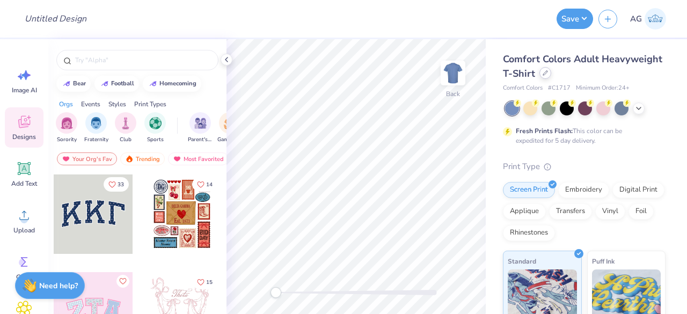
click at [548, 71] on icon at bounding box center [545, 72] width 5 height 5
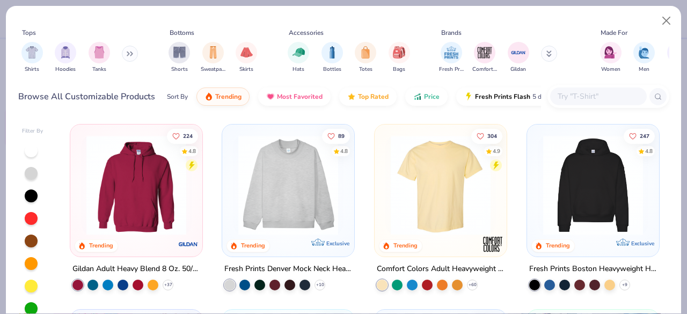
click at [583, 99] on input "text" at bounding box center [598, 96] width 83 height 12
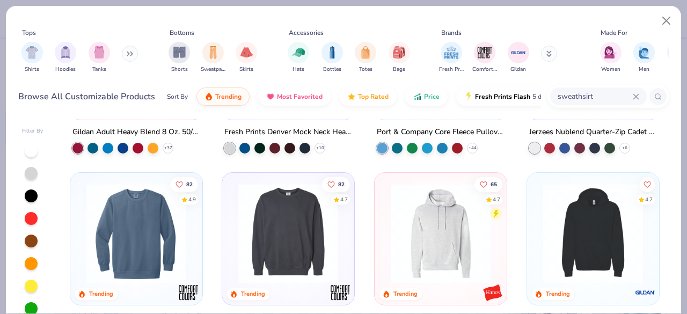
scroll to position [161, 0]
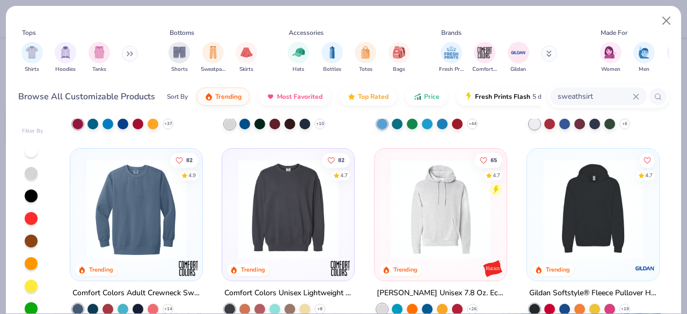
click at [300, 200] on img at bounding box center [288, 209] width 111 height 100
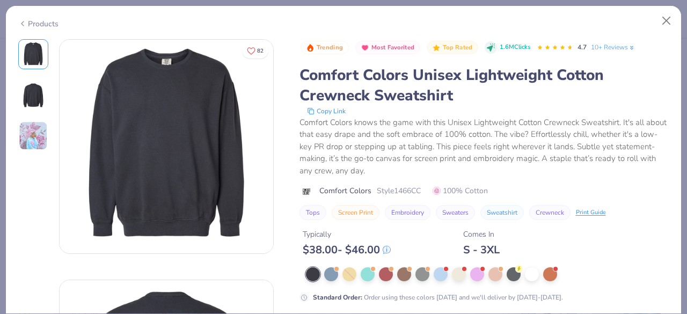
click at [25, 25] on icon at bounding box center [22, 23] width 9 height 13
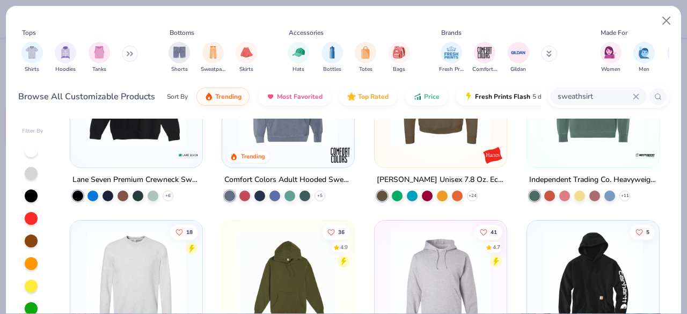
scroll to position [751, 0]
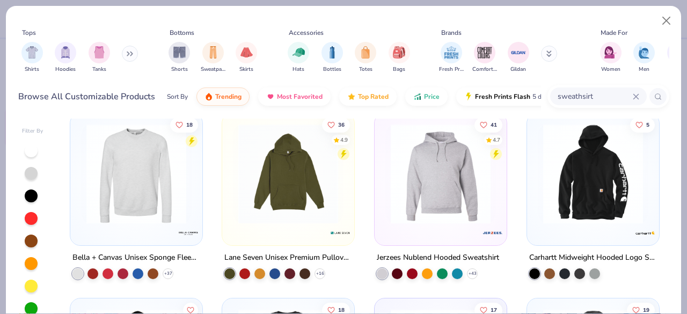
click at [123, 227] on div at bounding box center [136, 177] width 121 height 116
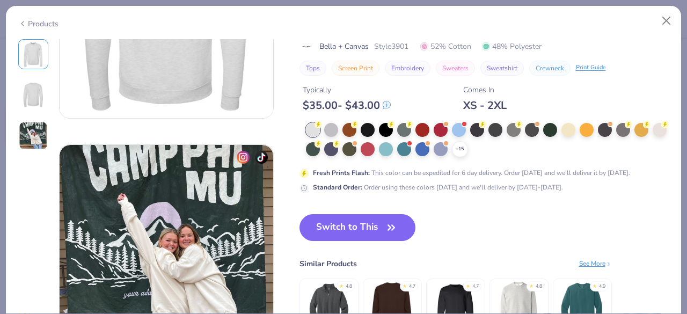
scroll to position [322, 0]
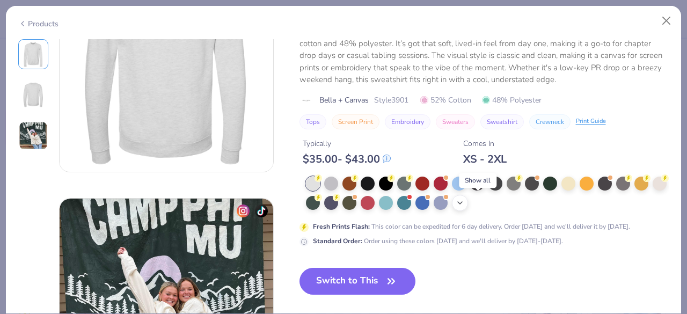
click at [464, 207] on icon at bounding box center [460, 203] width 9 height 9
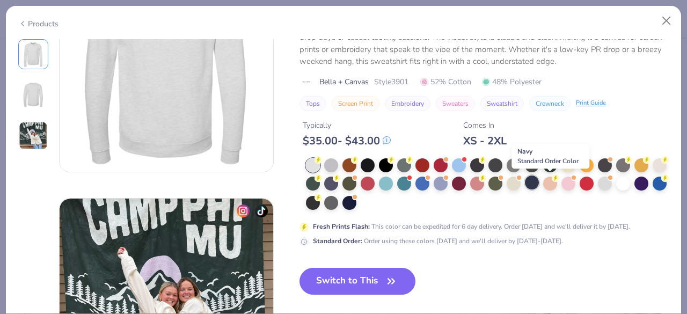
click at [539, 184] on div at bounding box center [532, 182] width 14 height 14
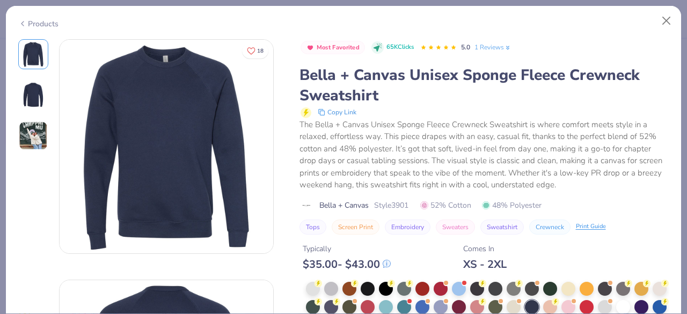
click at [28, 25] on div "Products" at bounding box center [38, 23] width 40 height 11
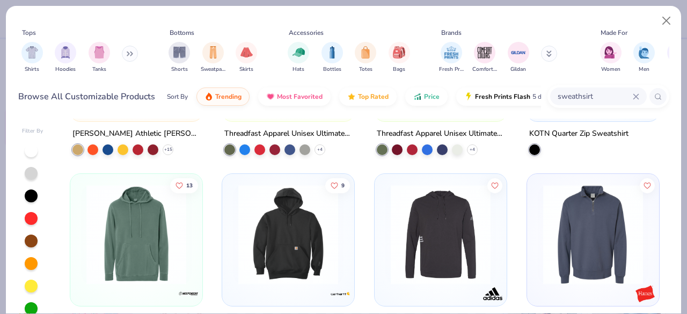
scroll to position [2039, 0]
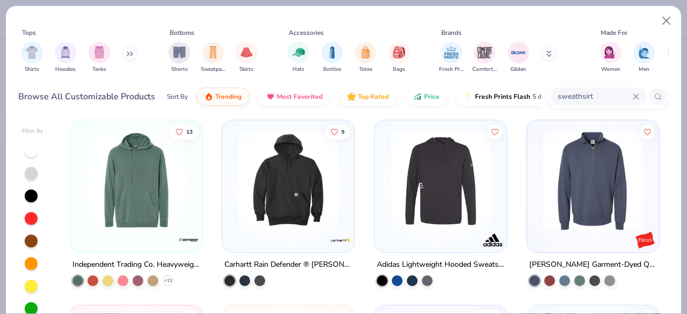
click at [568, 92] on input "sweathsirt" at bounding box center [595, 96] width 76 height 12
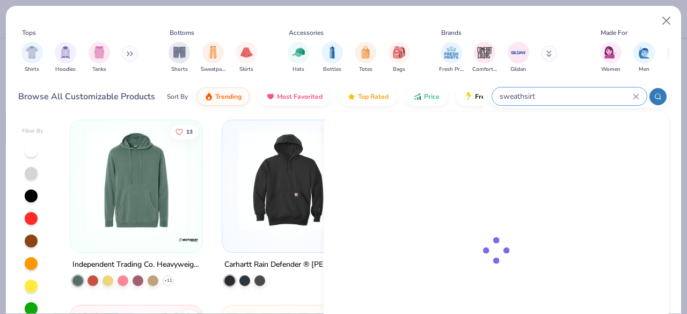
click at [568, 92] on input "sweathsirt" at bounding box center [566, 96] width 134 height 12
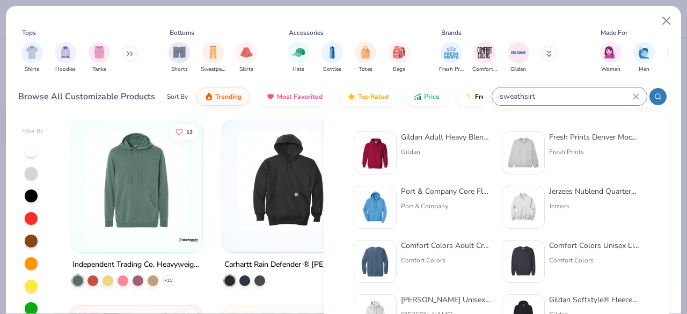
click at [568, 92] on input "sweathsirt" at bounding box center [566, 96] width 134 height 12
click at [559, 96] on input "sweathsirt" at bounding box center [566, 96] width 134 height 12
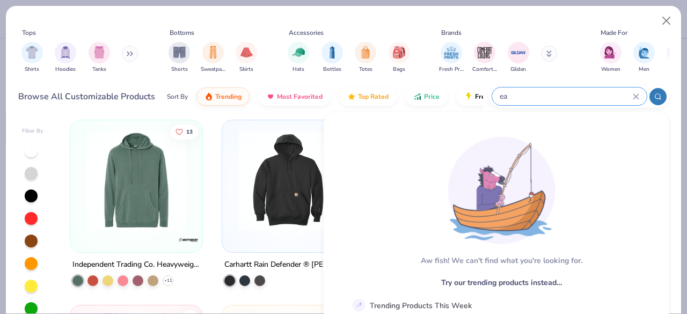
type input "e"
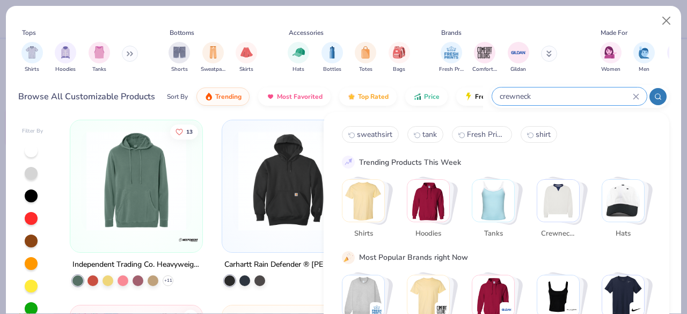
type input "crewneck"
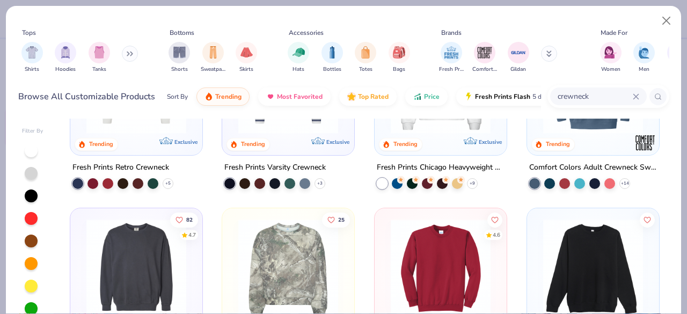
scroll to position [54, 0]
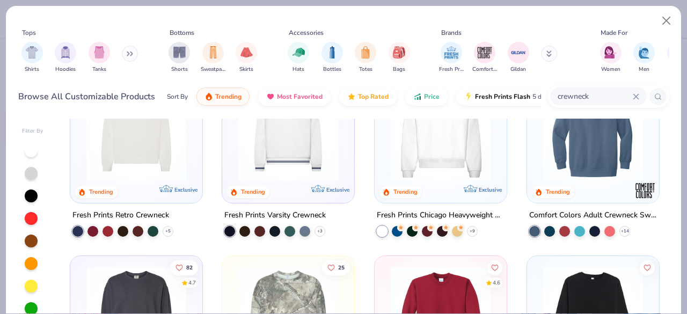
click at [563, 136] on img at bounding box center [593, 132] width 111 height 100
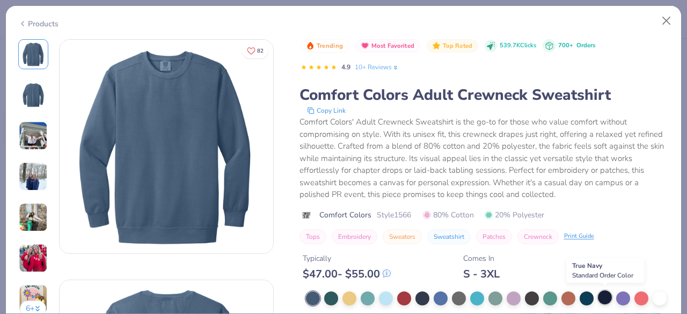
click at [604, 292] on div at bounding box center [605, 297] width 14 height 14
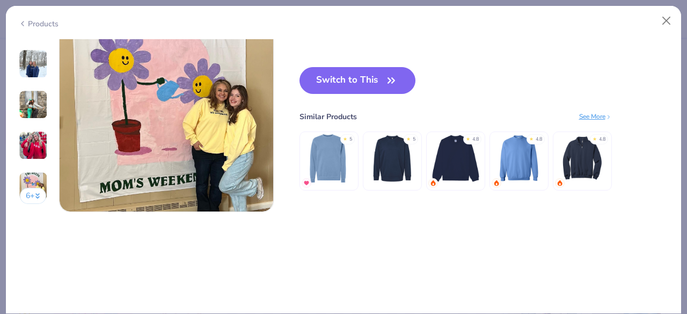
scroll to position [1449, 0]
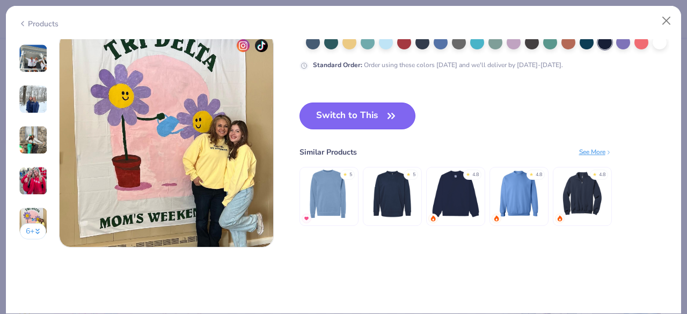
click at [366, 114] on button "Switch to This" at bounding box center [357, 116] width 116 height 27
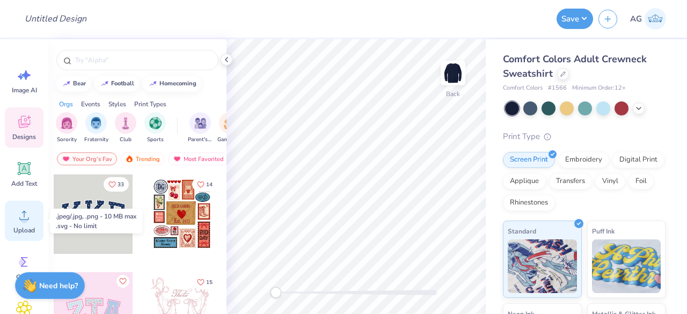
click at [13, 218] on div "Upload" at bounding box center [24, 221] width 39 height 40
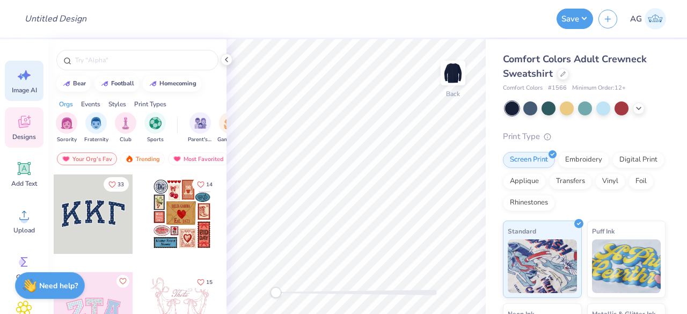
click at [29, 82] on icon at bounding box center [24, 75] width 16 height 16
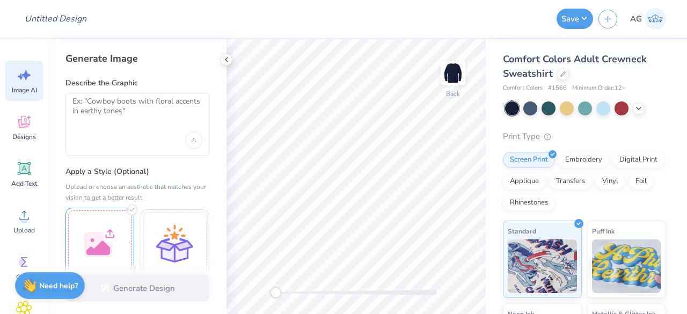
click at [103, 219] on div at bounding box center [99, 242] width 69 height 69
click at [96, 113] on textarea at bounding box center [137, 110] width 130 height 27
paste textarea "The Commons Dining Hall"
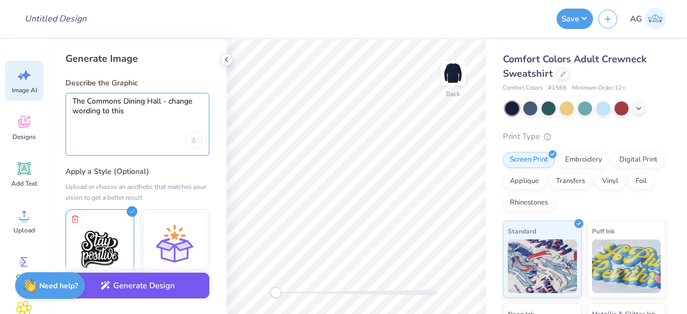
type textarea "The Commons Dining Hall - change wording to this"
click at [149, 290] on button "Generate Design" at bounding box center [137, 286] width 144 height 26
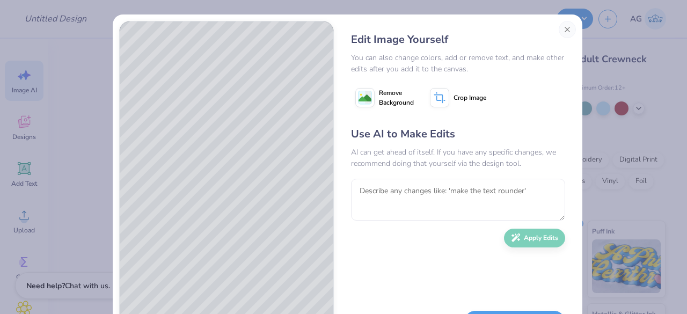
click at [389, 105] on span "Remove Background" at bounding box center [396, 97] width 35 height 19
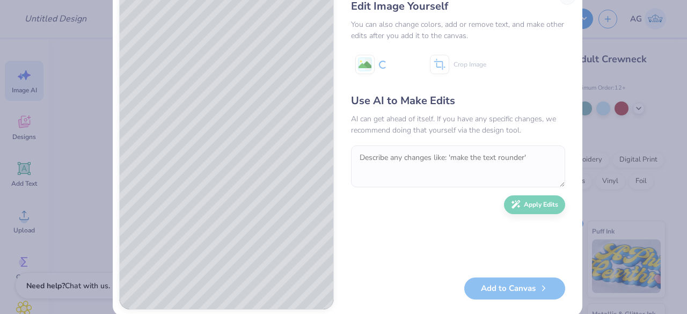
scroll to position [49, 0]
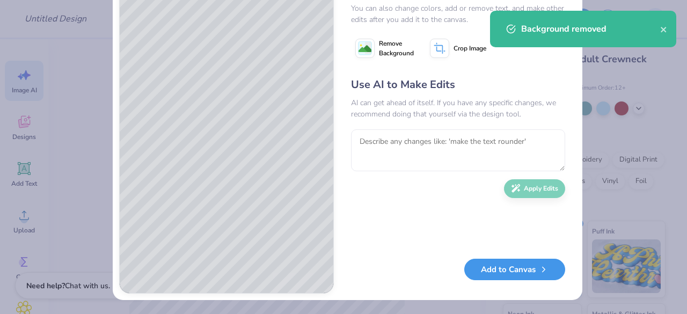
click at [500, 272] on button "Add to Canvas" at bounding box center [514, 270] width 101 height 22
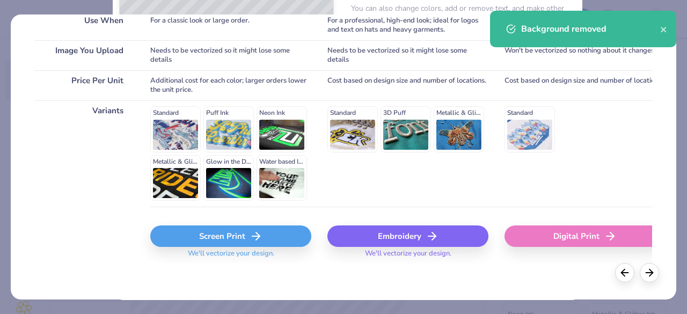
scroll to position [220, 0]
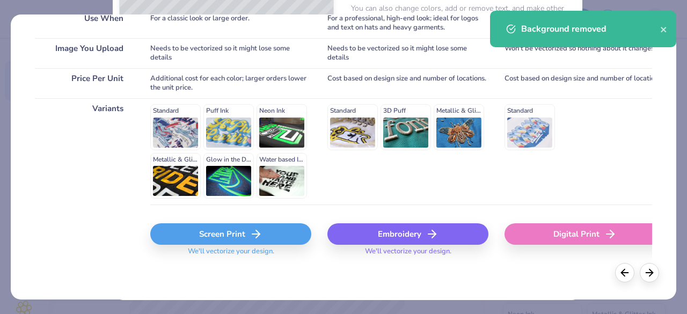
click at [271, 236] on div "Screen Print" at bounding box center [230, 233] width 161 height 21
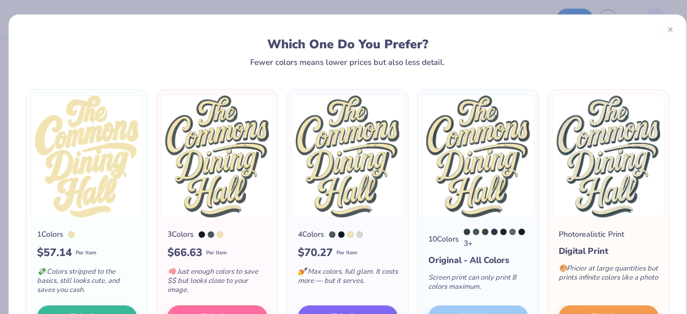
scroll to position [54, 0]
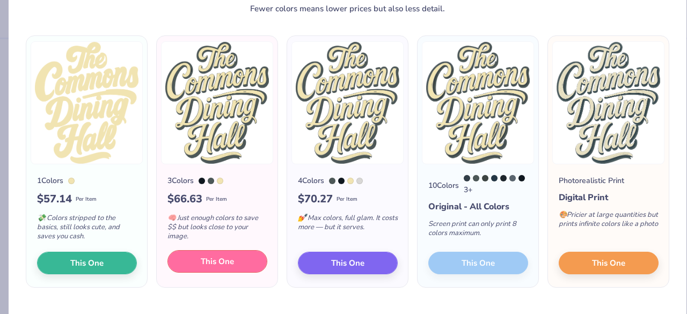
click at [229, 266] on span "This One" at bounding box center [217, 261] width 33 height 12
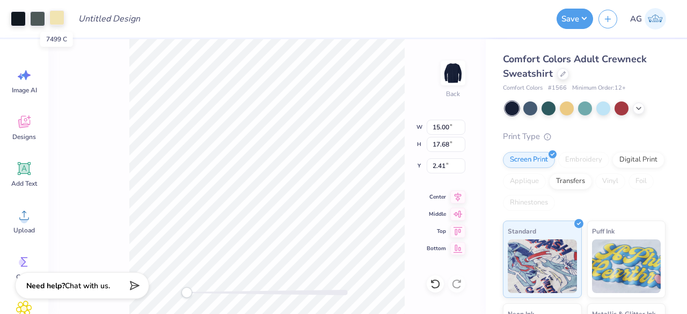
click at [55, 19] on div at bounding box center [56, 17] width 15 height 15
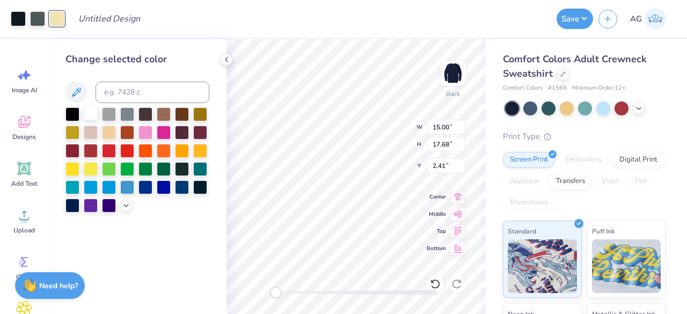
click at [86, 114] on div at bounding box center [91, 113] width 14 height 14
click at [44, 21] on div at bounding box center [37, 17] width 15 height 15
click at [112, 113] on div at bounding box center [109, 113] width 14 height 14
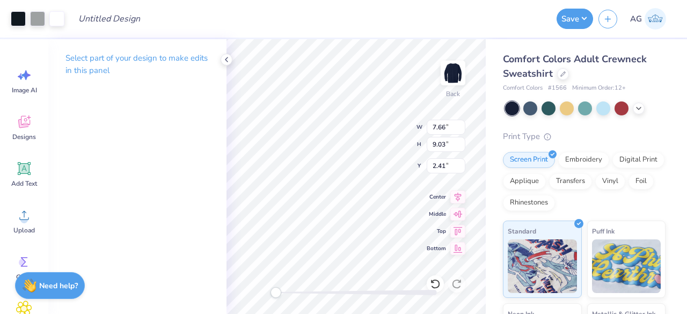
type input "7.66"
type input "9.03"
click at [571, 14] on button "Save" at bounding box center [575, 17] width 36 height 20
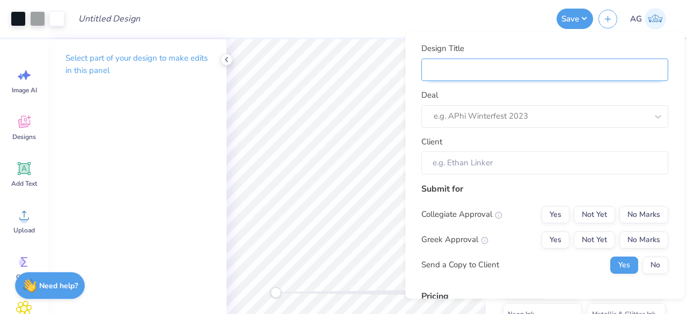
click at [552, 70] on input "Design Title" at bounding box center [544, 69] width 247 height 23
type input "S"
type input "Sw"
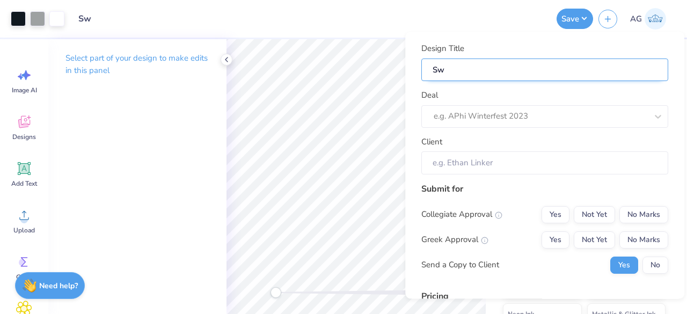
type input "Swe"
type input "Swea"
type input "Sweat"
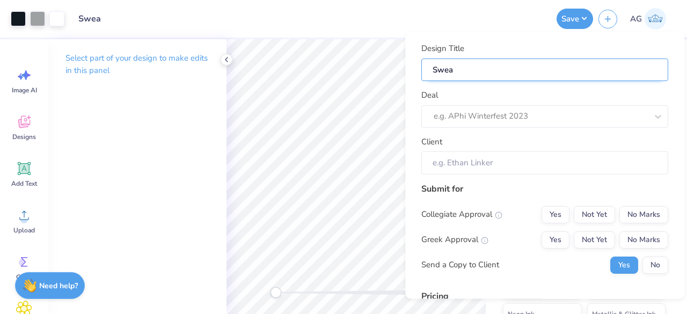
type input "Sweat"
type input "Sweats"
type input "Sweatsh"
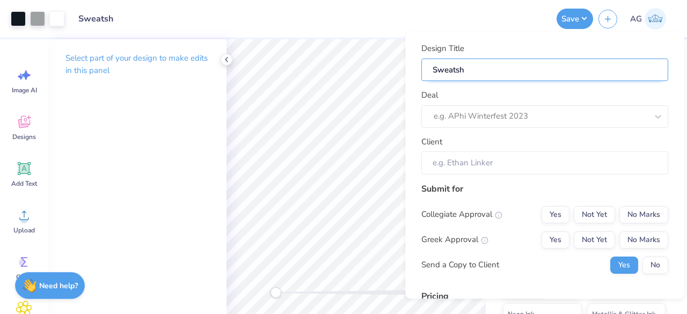
type input "Sweatshi"
type input "Sweatshir"
type input "Sweatshirt"
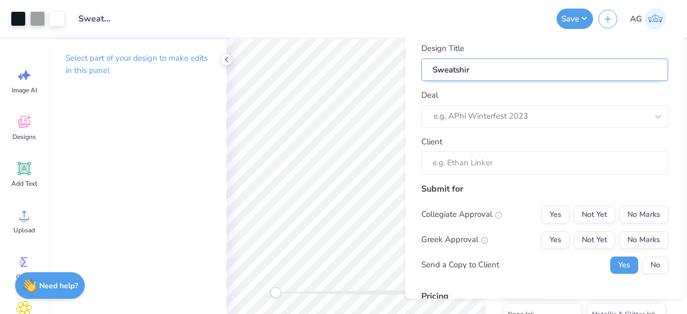
type input "Sweatshirt"
type input "Sweatshirts"
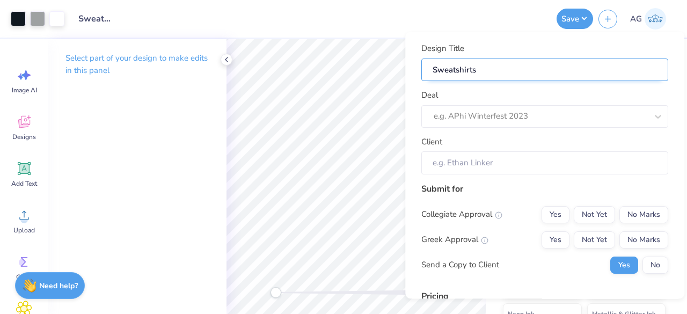
type input "Sweatshirts f"
type input "Sweatshirts fo"
type input "Sweatshirts for"
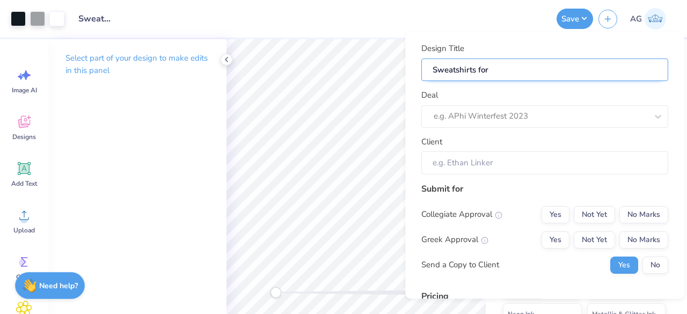
type input "Sweatshirts for"
paste input "The Commons Dining Hall"
type input "Sweatshirts for The Commons Dining Hall"
click at [483, 70] on input "Sweatshirts for The Commons Dining Hall" at bounding box center [544, 69] width 247 height 23
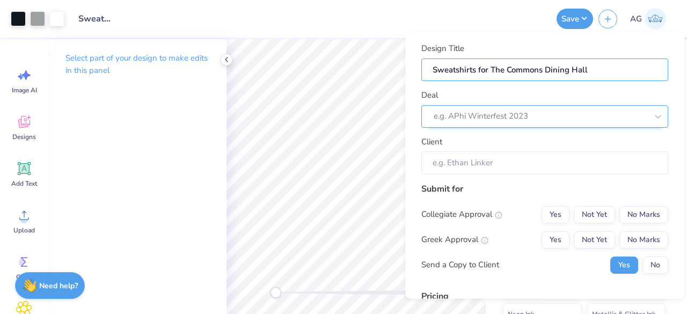
type input "Sweatshirts or The Commons Dining Hall"
type input "Sweatshirts For The Commons Dining Hall"
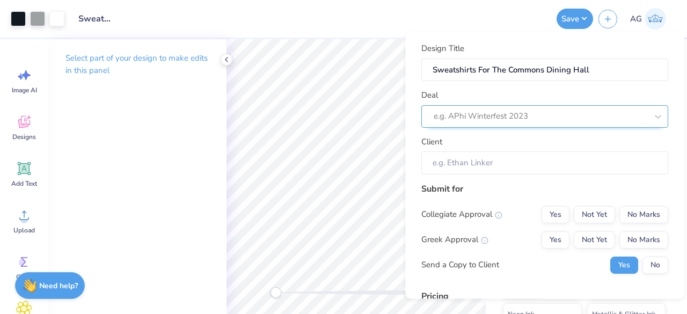
click at [464, 106] on div "e.g. APhi Winterfest 2023" at bounding box center [544, 116] width 247 height 23
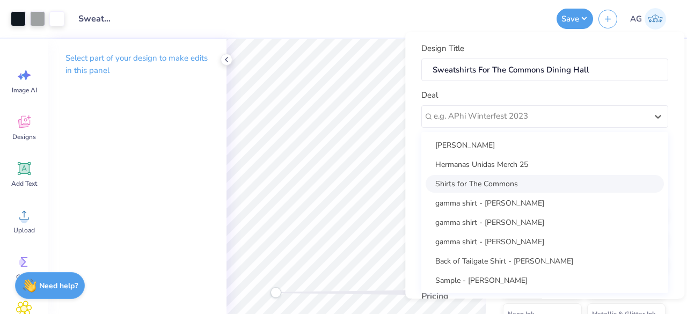
click at [469, 183] on div "Shirts for The Commons" at bounding box center [545, 184] width 238 height 18
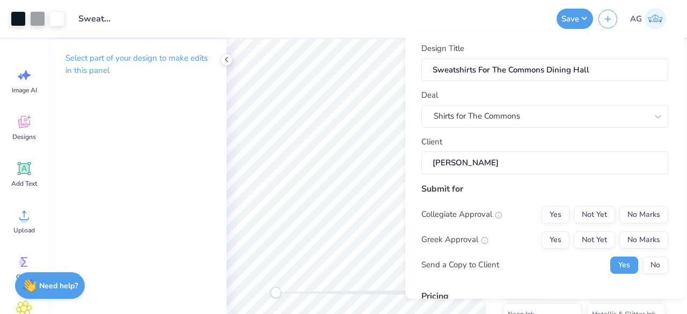
type input "Meredith Gilbert"
click at [625, 213] on button "No Marks" at bounding box center [643, 214] width 49 height 17
click at [637, 241] on button "No Marks" at bounding box center [643, 239] width 49 height 17
type input "$66.63"
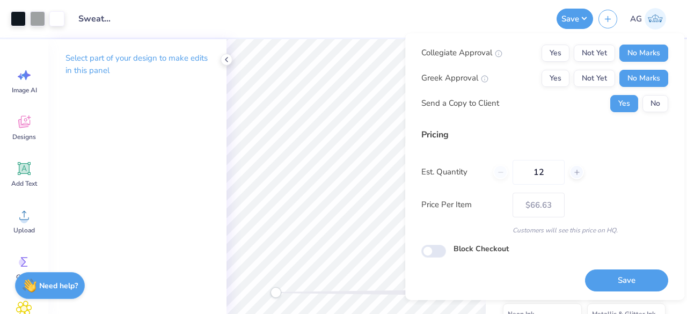
scroll to position [164, 0]
drag, startPoint x: 541, startPoint y: 155, endPoint x: 536, endPoint y: 179, distance: 24.1
click at [541, 155] on div "Pricing Est. Quantity 12 Price Per Item $66.63 Customers will see this price on…" at bounding box center [544, 181] width 247 height 107
click at [536, 179] on input "12" at bounding box center [539, 171] width 52 height 25
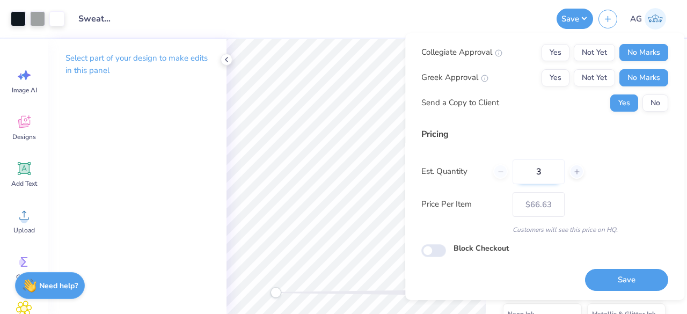
type input "36"
type input "$51.36"
type input "36"
click at [611, 274] on button "Save" at bounding box center [626, 280] width 83 height 22
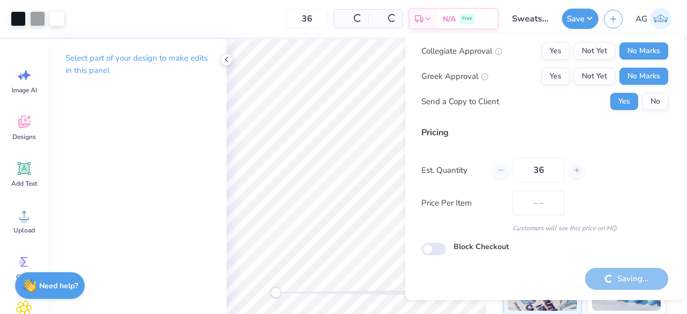
scroll to position [25, 0]
type input "$51.36"
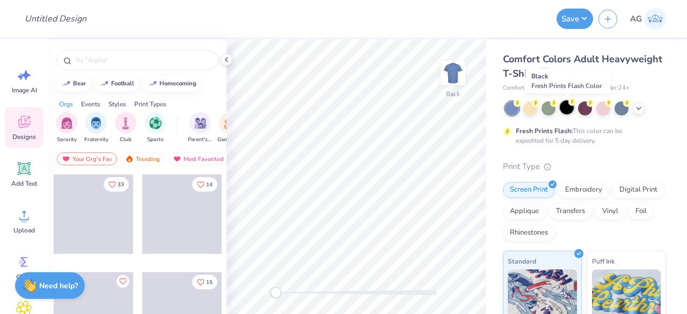
click at [567, 106] on div at bounding box center [567, 107] width 14 height 14
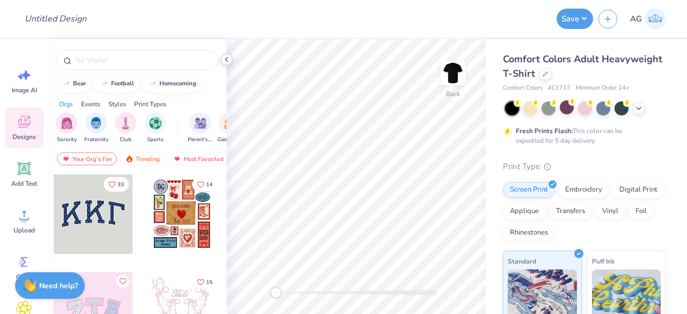
click at [228, 64] on div at bounding box center [227, 60] width 12 height 12
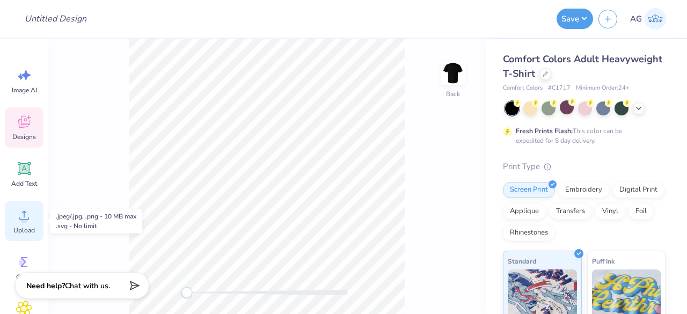
click at [23, 235] on div "Upload" at bounding box center [24, 221] width 39 height 40
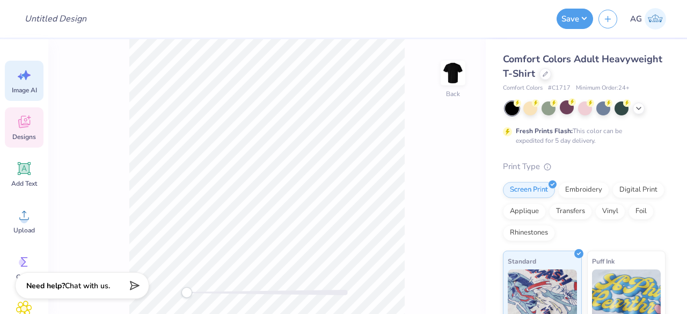
click at [27, 86] on span "Image AI" at bounding box center [24, 90] width 25 height 9
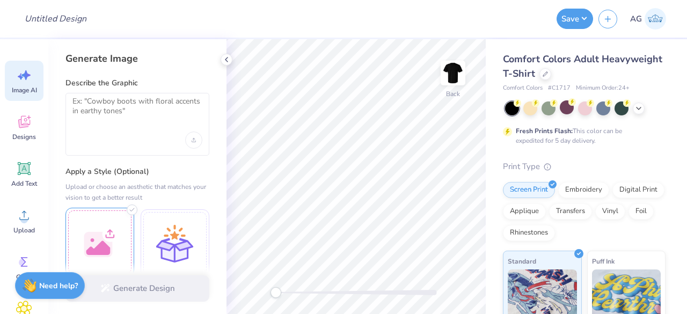
click at [116, 232] on div at bounding box center [99, 242] width 69 height 69
click at [101, 122] on textarea at bounding box center [137, 110] width 130 height 27
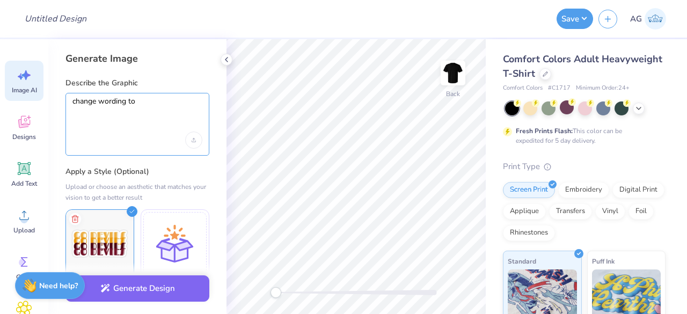
paste textarea "T"
click at [99, 114] on textarea "change wording to The Commons dining hall" at bounding box center [137, 110] width 130 height 27
click at [75, 113] on textarea "change wording to The Commons dining Hall" at bounding box center [137, 110] width 130 height 27
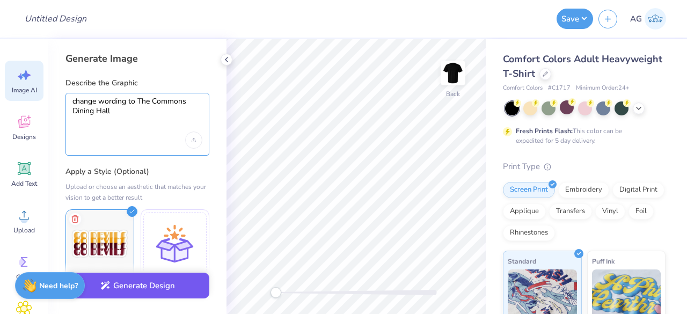
type textarea "change wording to The Commons Dining Hall"
click at [112, 282] on button "Generate Design" at bounding box center [137, 286] width 144 height 26
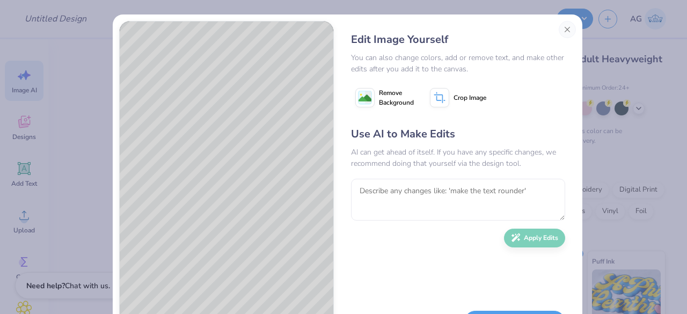
scroll to position [46, 0]
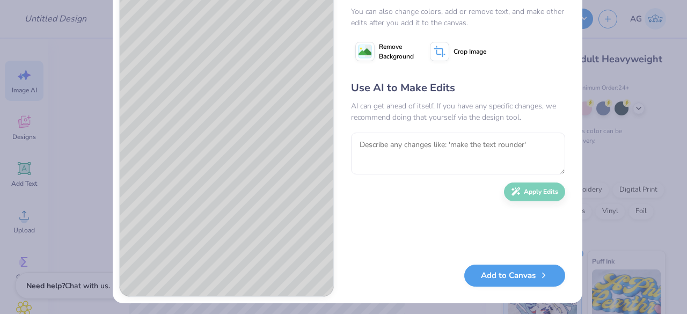
click at [389, 51] on span "Remove Background" at bounding box center [396, 51] width 35 height 19
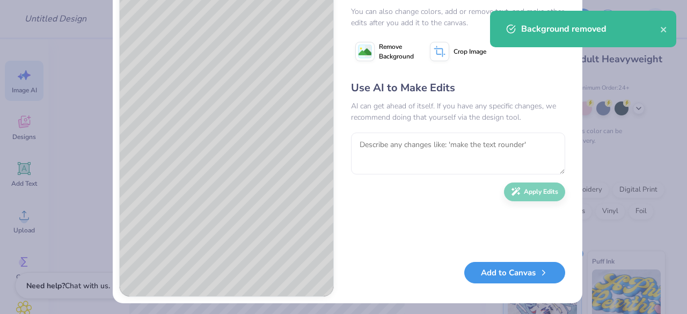
click at [508, 279] on button "Add to Canvas" at bounding box center [514, 273] width 101 height 22
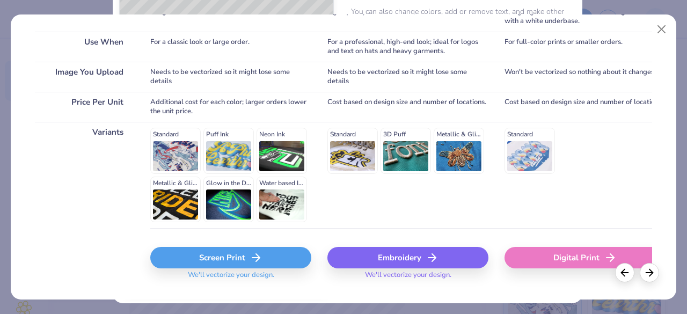
scroll to position [220, 0]
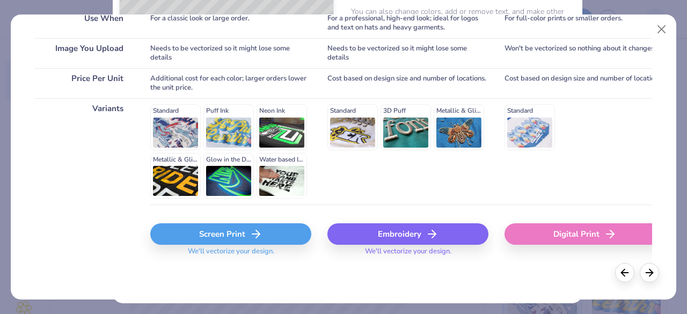
click at [239, 230] on div "Screen Print" at bounding box center [230, 233] width 161 height 21
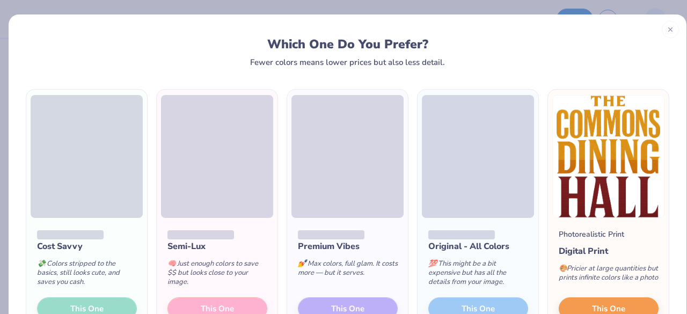
scroll to position [54, 0]
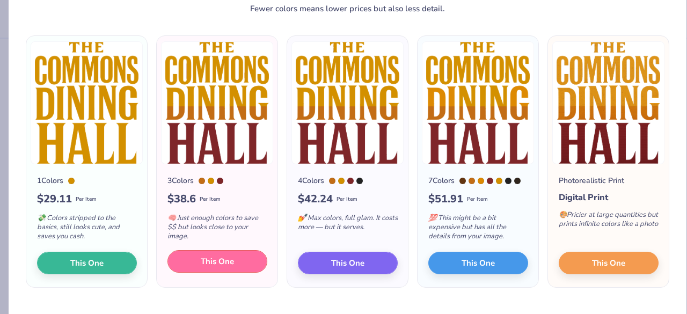
click at [215, 260] on span "This One" at bounding box center [217, 261] width 33 height 12
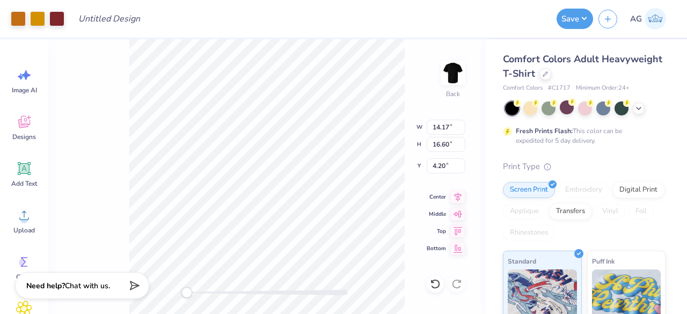
type input "9.29"
type input "10.88"
type input "7.35"
type input "8.61"
type input "3.00"
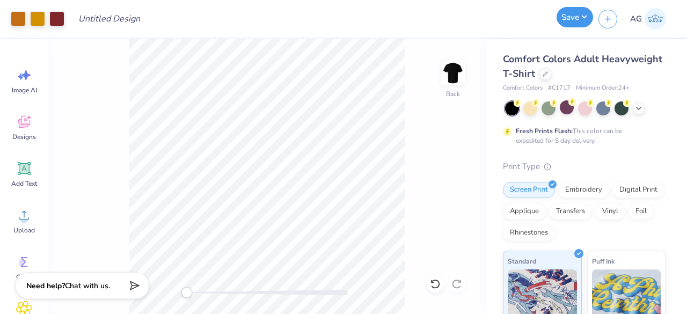
click at [590, 12] on button "Save" at bounding box center [575, 17] width 36 height 20
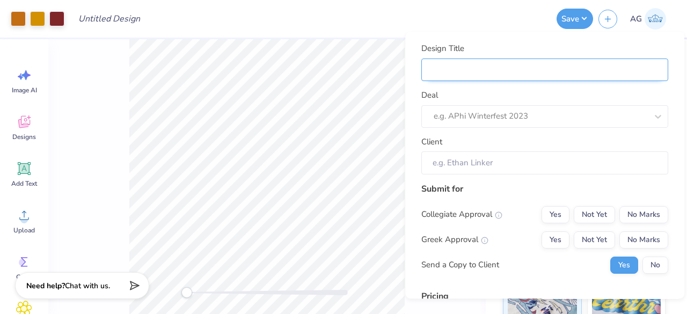
click at [577, 71] on input "Design Title" at bounding box center [544, 69] width 247 height 23
click at [462, 72] on input "Design Title" at bounding box center [544, 69] width 247 height 23
type input "T"
type input "Te"
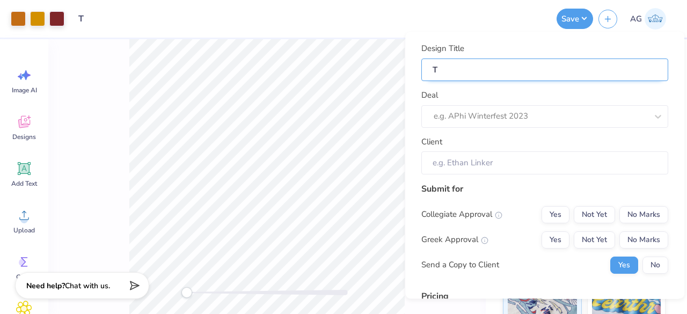
type input "Te"
type input "Tee"
type input "Tees"
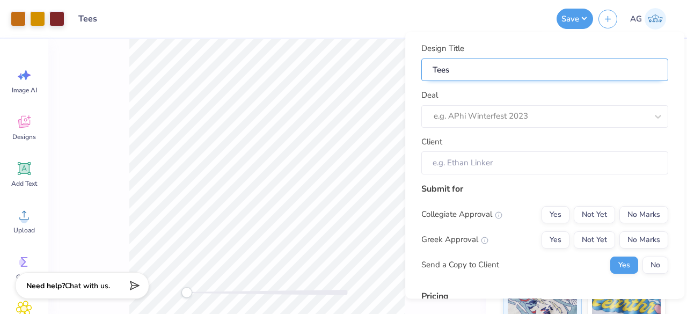
type input "Tees"
type input "Tees f"
type input "Tees fo"
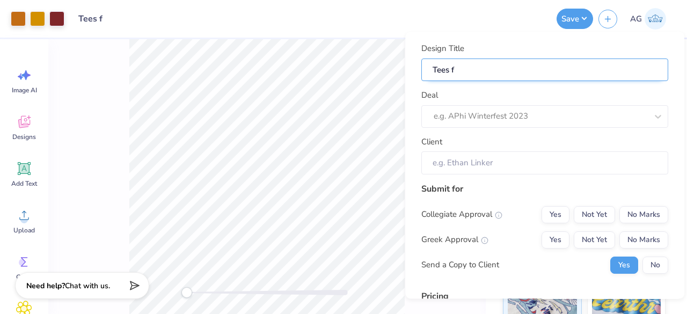
type input "Tees fo"
type input "Tees for"
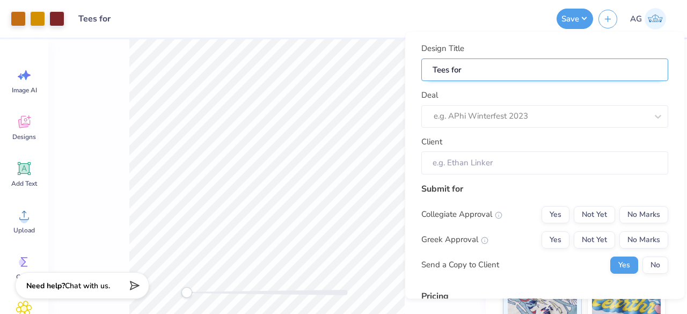
type input "Tees for T"
type input "Tees for Th"
type input "Tees for The"
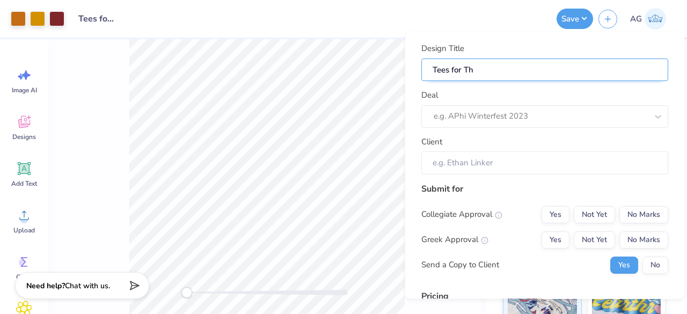
type input "Tees for The"
type input "Tees for The C"
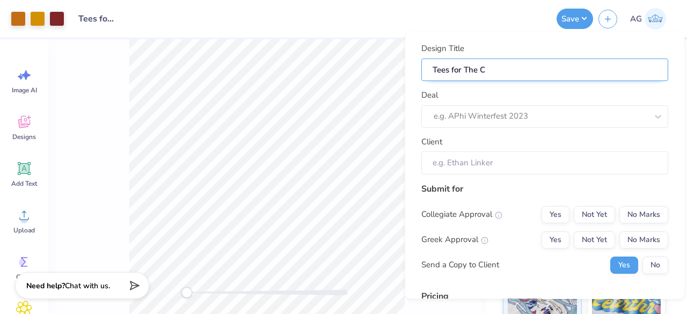
type input "Tees for The Co"
type input "Tees for The Com"
type input "Tees for The Comm"
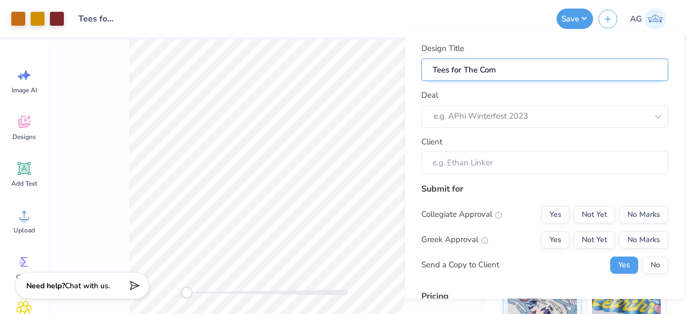
type input "Tees for The Comm"
type input "Tees for The Commo"
type input "Tees for The Common"
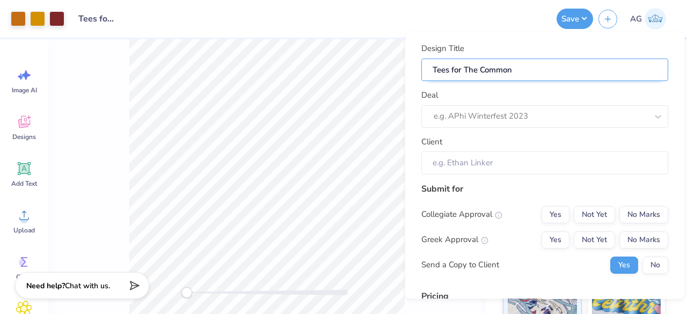
type input "Tees for The Commons"
click at [456, 69] on input "Tees for The Commons" at bounding box center [544, 69] width 247 height 23
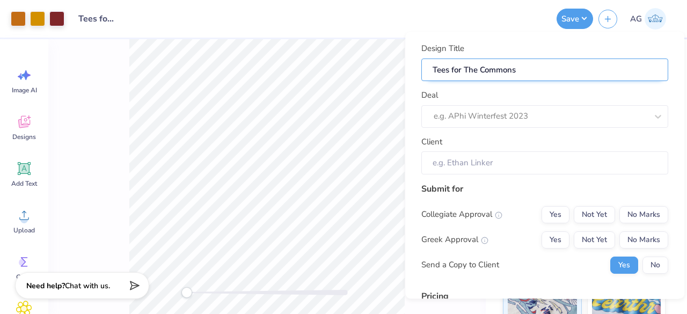
type input "Tees or The Commons"
type input "Tees For The Commons"
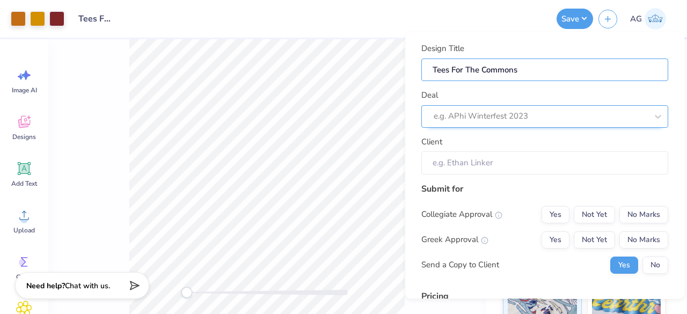
type input "Tees For The Commons"
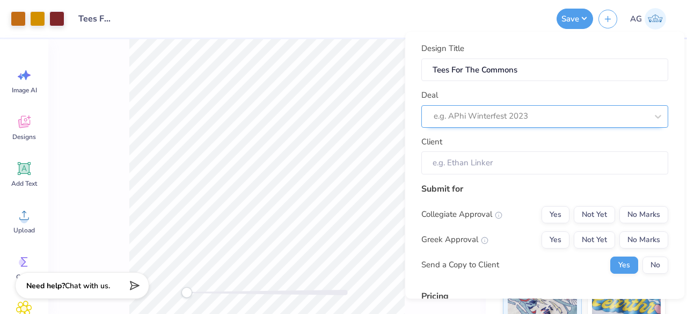
click at [506, 120] on div at bounding box center [541, 116] width 214 height 14
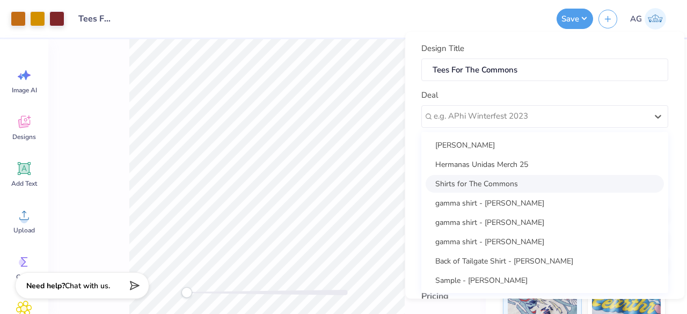
click at [485, 181] on div "Shirts for The Commons" at bounding box center [545, 184] width 238 height 18
type input "[PERSON_NAME]"
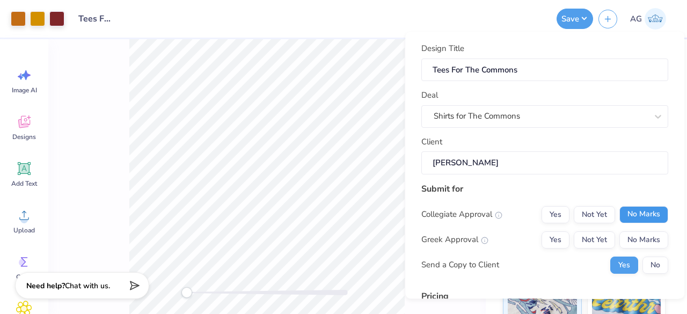
click at [624, 209] on button "No Marks" at bounding box center [643, 214] width 49 height 17
click at [641, 244] on button "No Marks" at bounding box center [643, 239] width 49 height 17
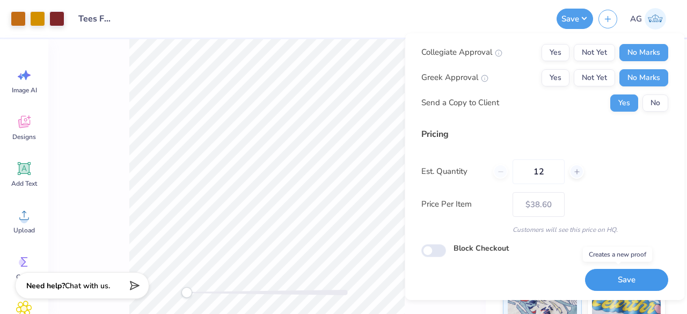
click at [628, 271] on button "Save" at bounding box center [626, 280] width 83 height 22
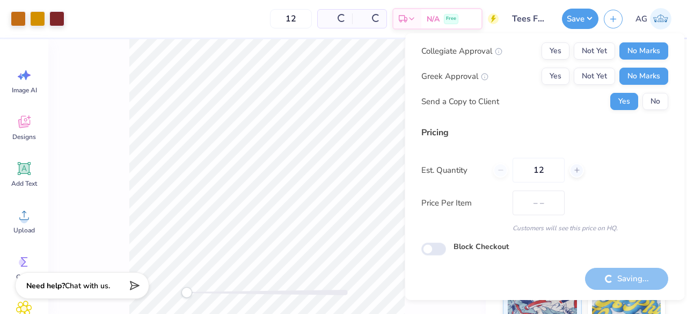
type input "$38.60"
